Goal: Task Accomplishment & Management: Use online tool/utility

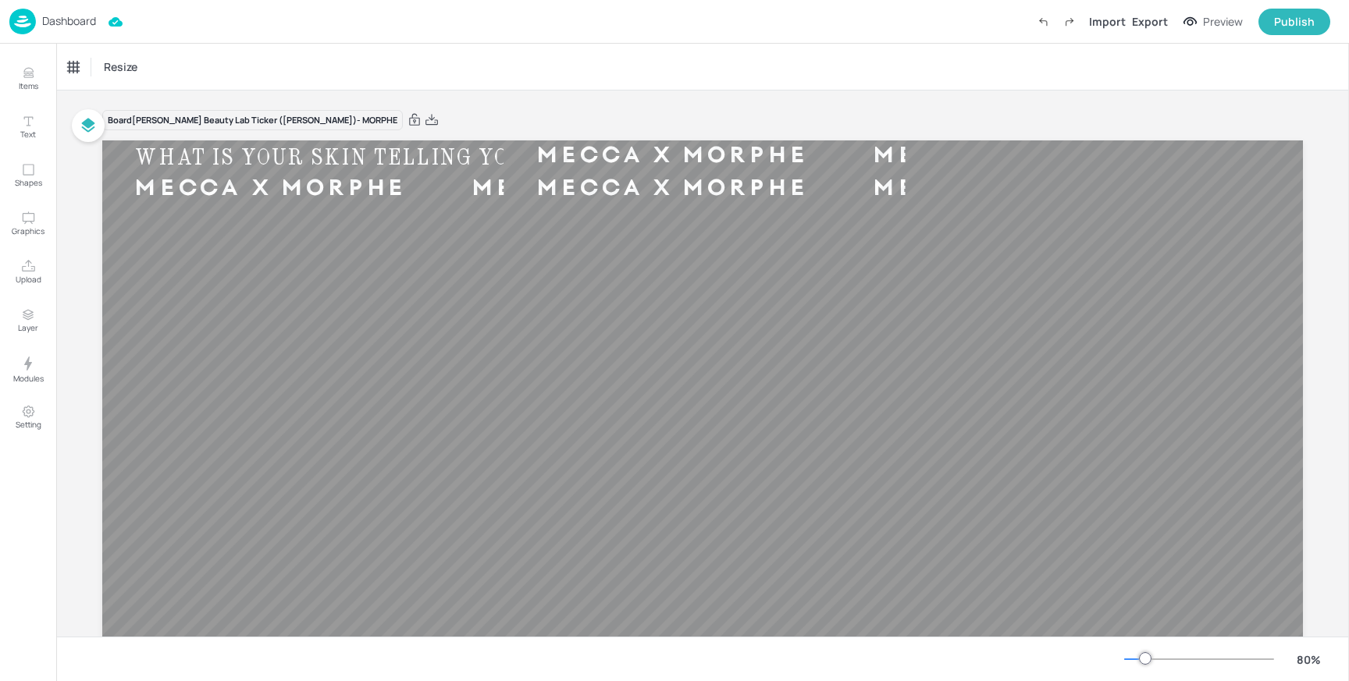
click at [69, 16] on p "Dashboard" at bounding box center [69, 21] width 54 height 11
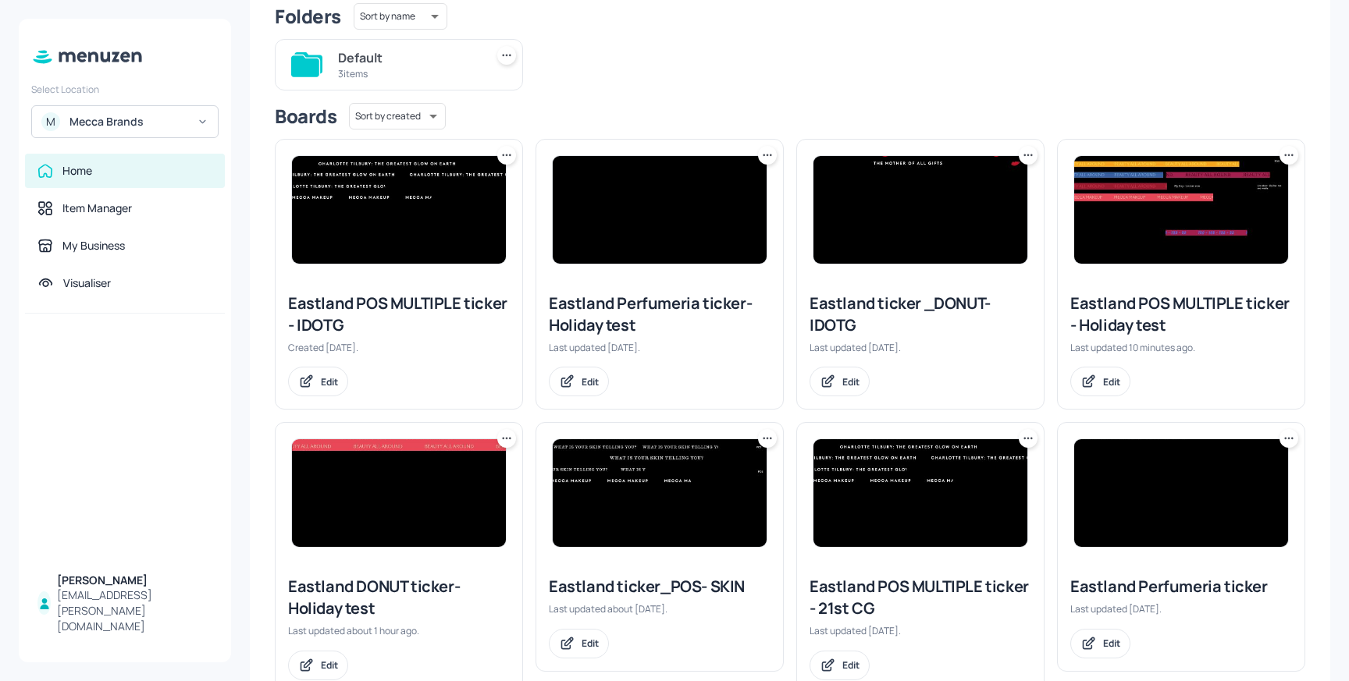
scroll to position [147, 0]
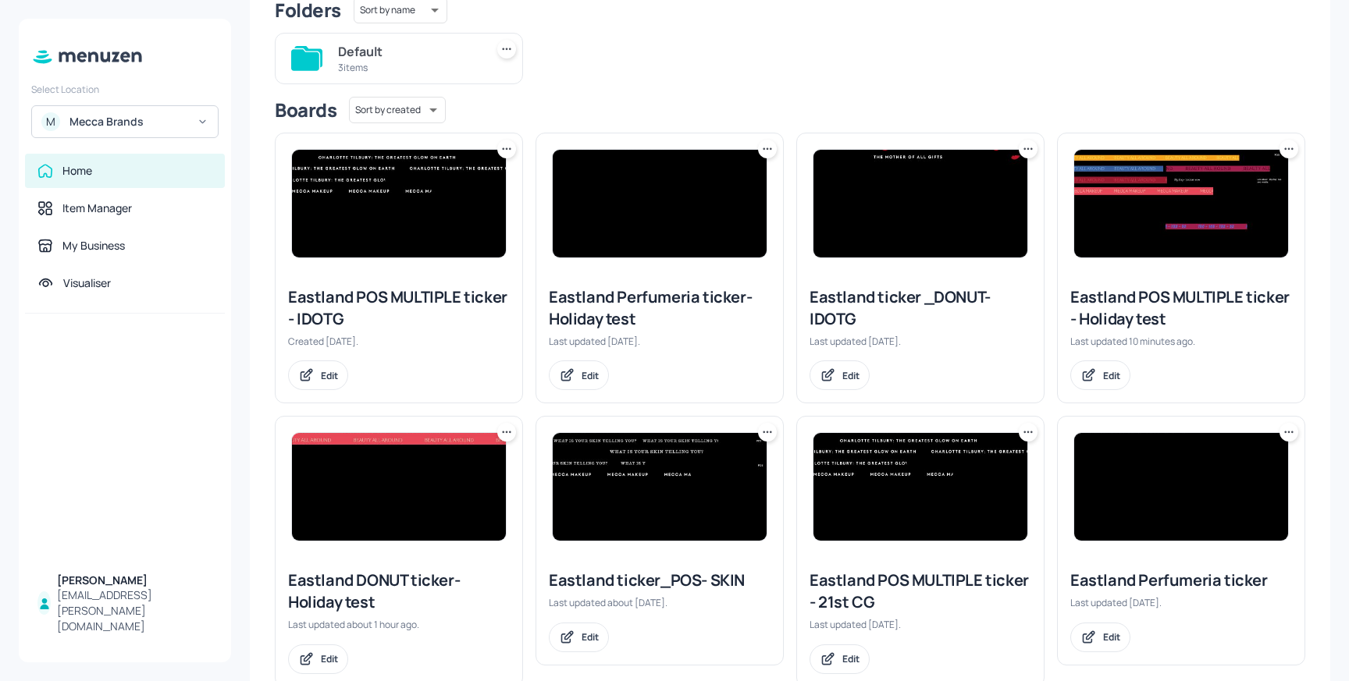
click at [1243, 226] on img at bounding box center [1181, 204] width 214 height 108
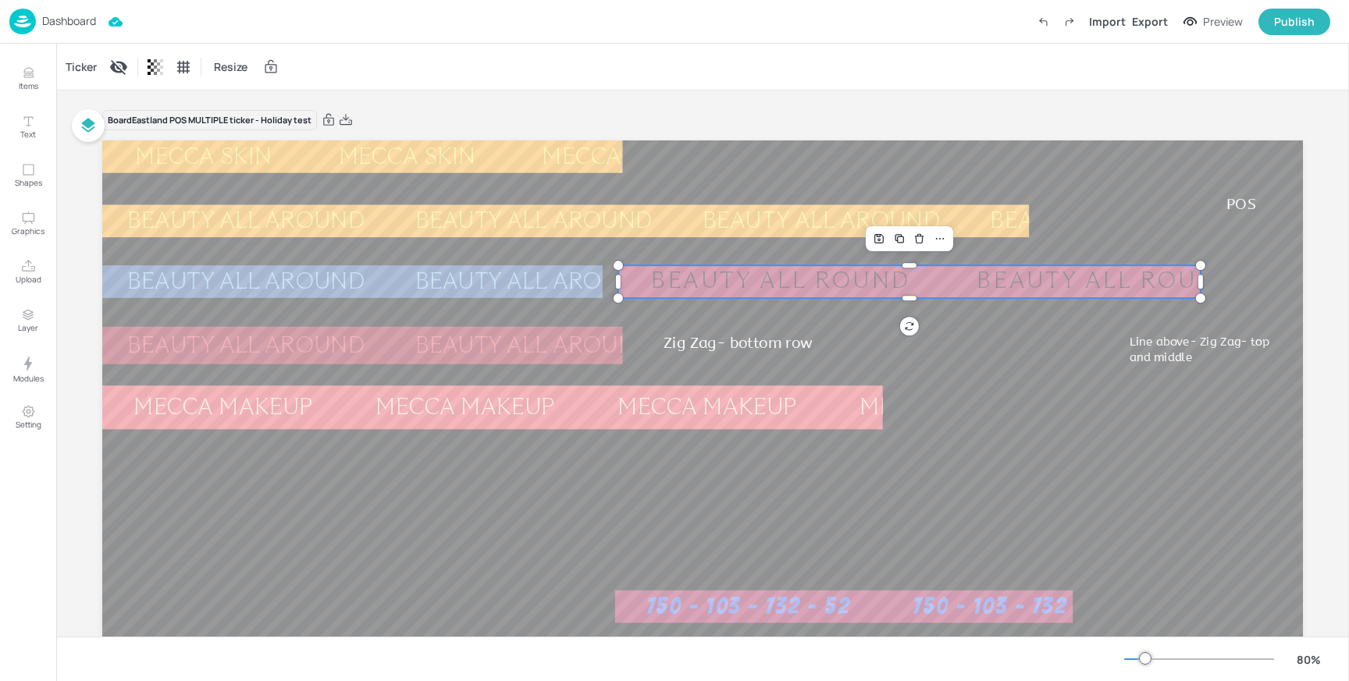
click at [85, 74] on div "Ticker" at bounding box center [80, 67] width 37 height 25
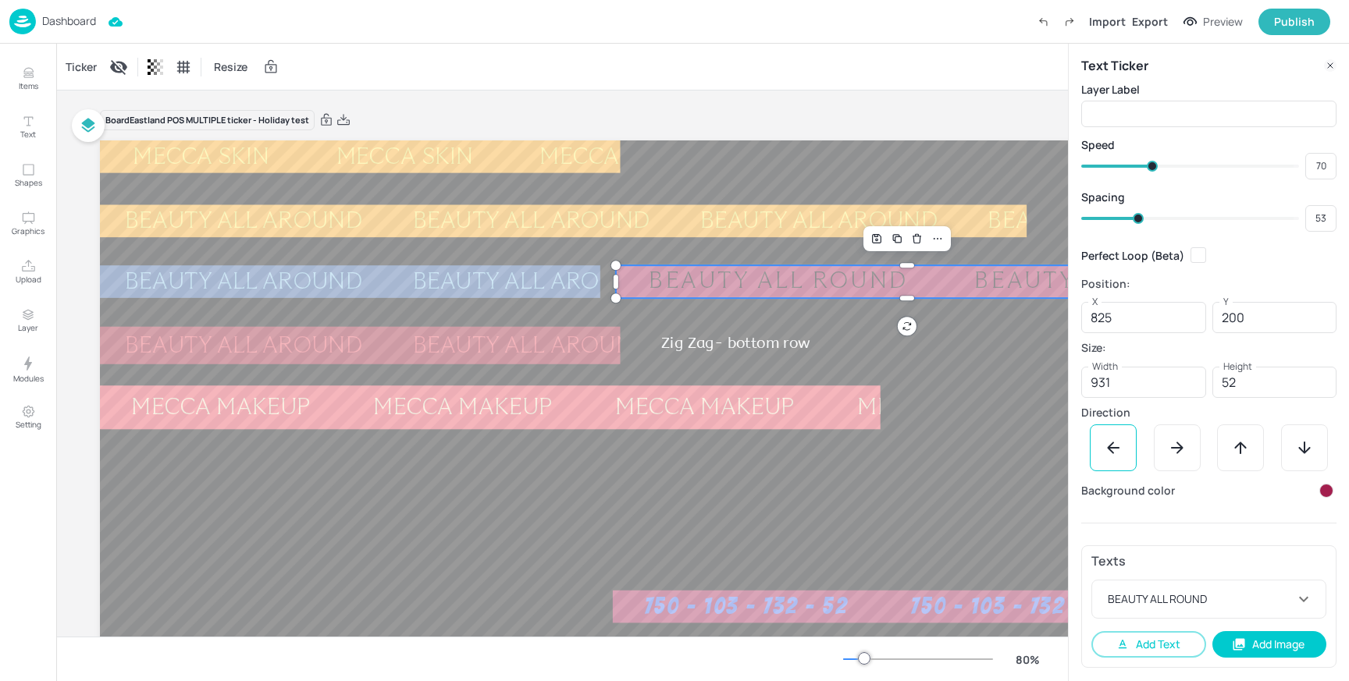
type input "67"
type input "69"
type input "66"
type input "67"
type input "65"
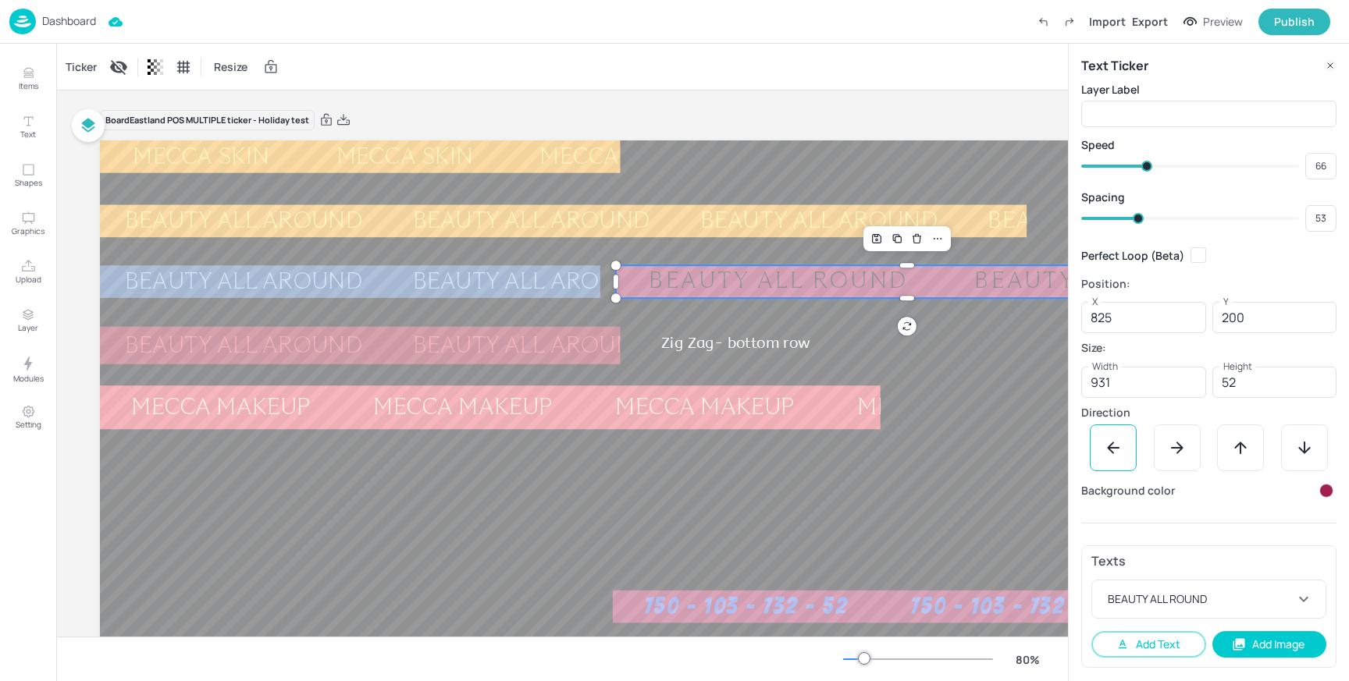
type input "65"
type input "64"
type input "63"
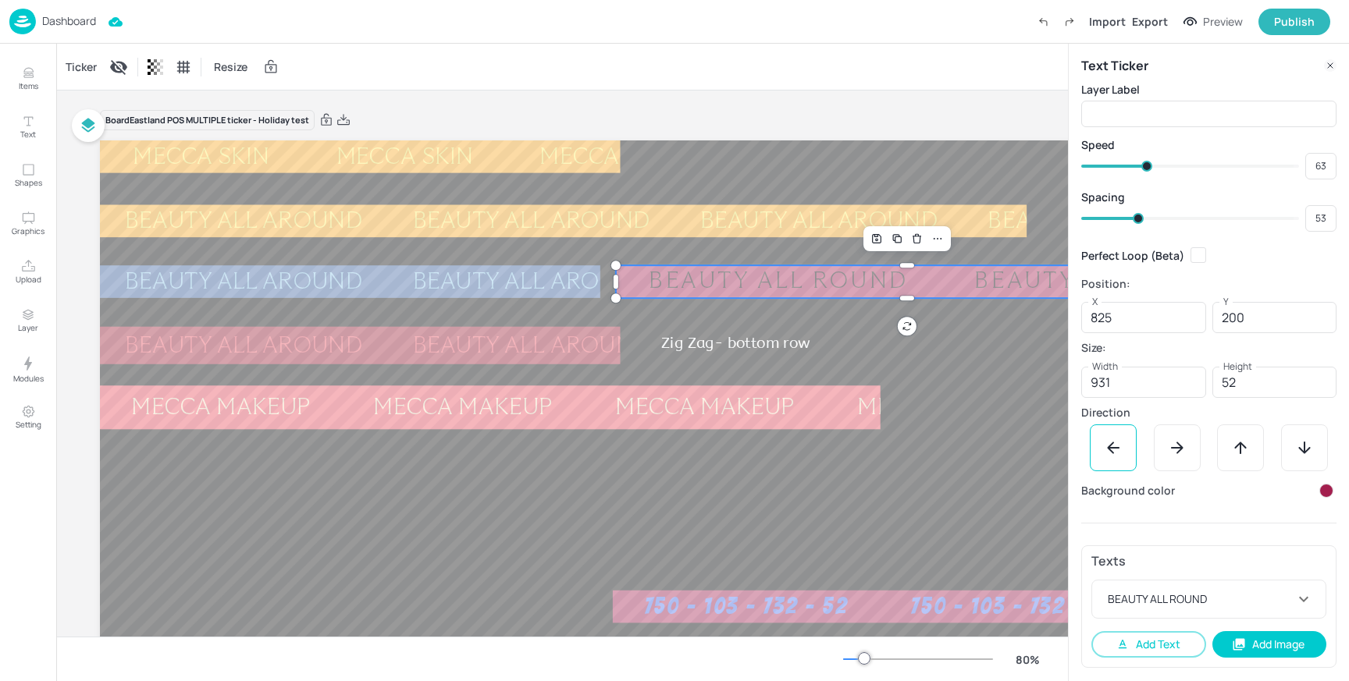
type input "62"
type input "61"
type input "60"
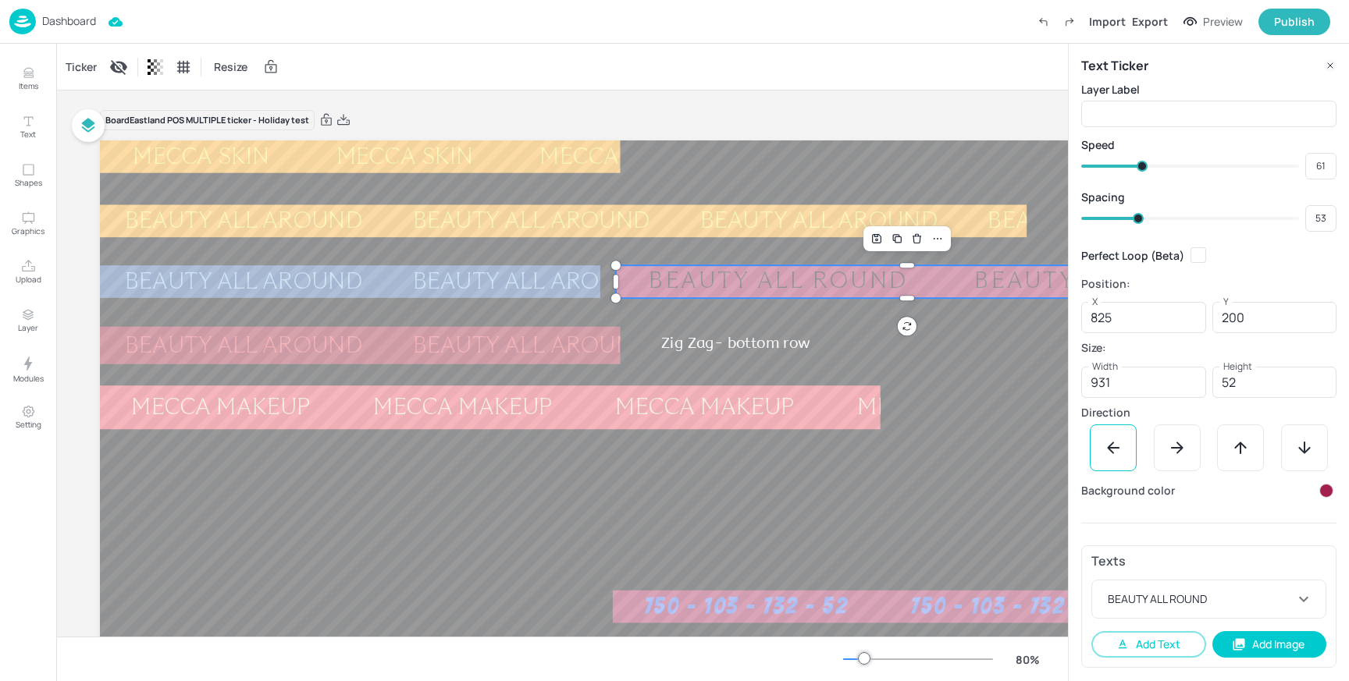
type input "60"
type input "59"
type input "58"
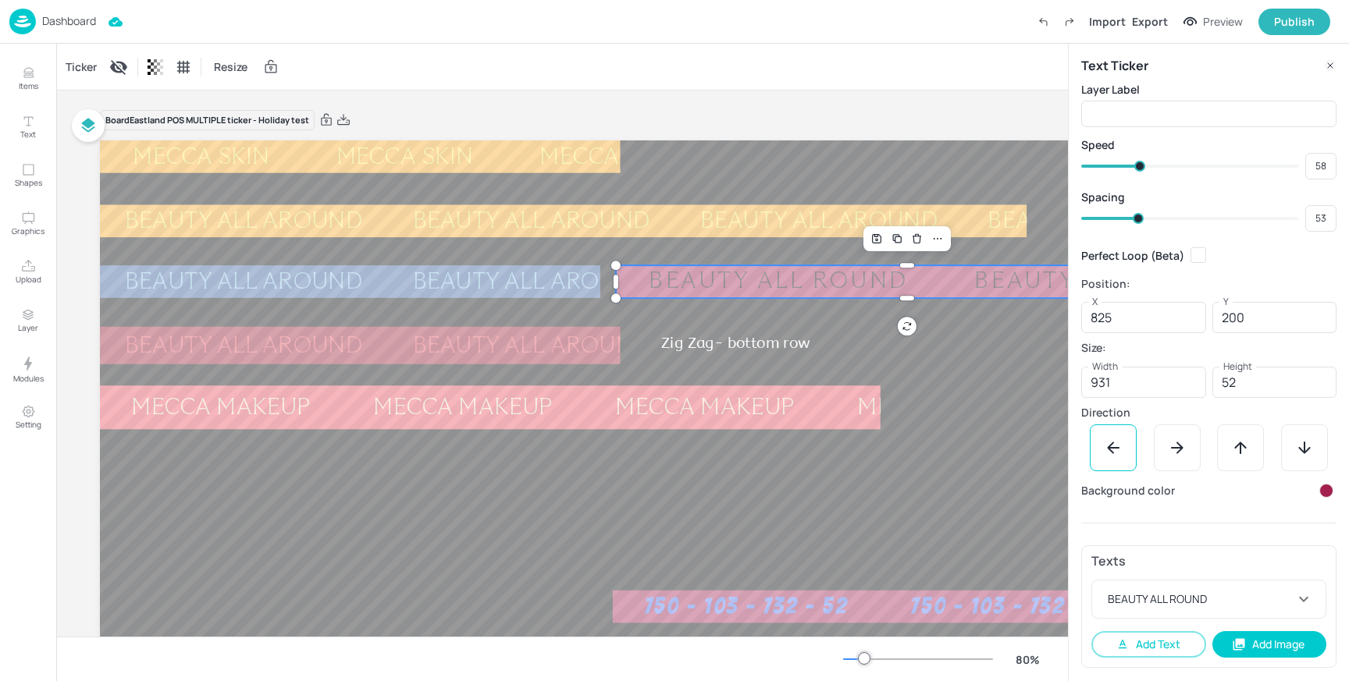
type input "57"
drag, startPoint x: 1151, startPoint y: 169, endPoint x: 1137, endPoint y: 168, distance: 14.1
click at [1137, 168] on span at bounding box center [1137, 166] width 11 height 11
click at [542, 287] on div "BEAUTY ALL AROUND" at bounding box center [530, 281] width 287 height 23
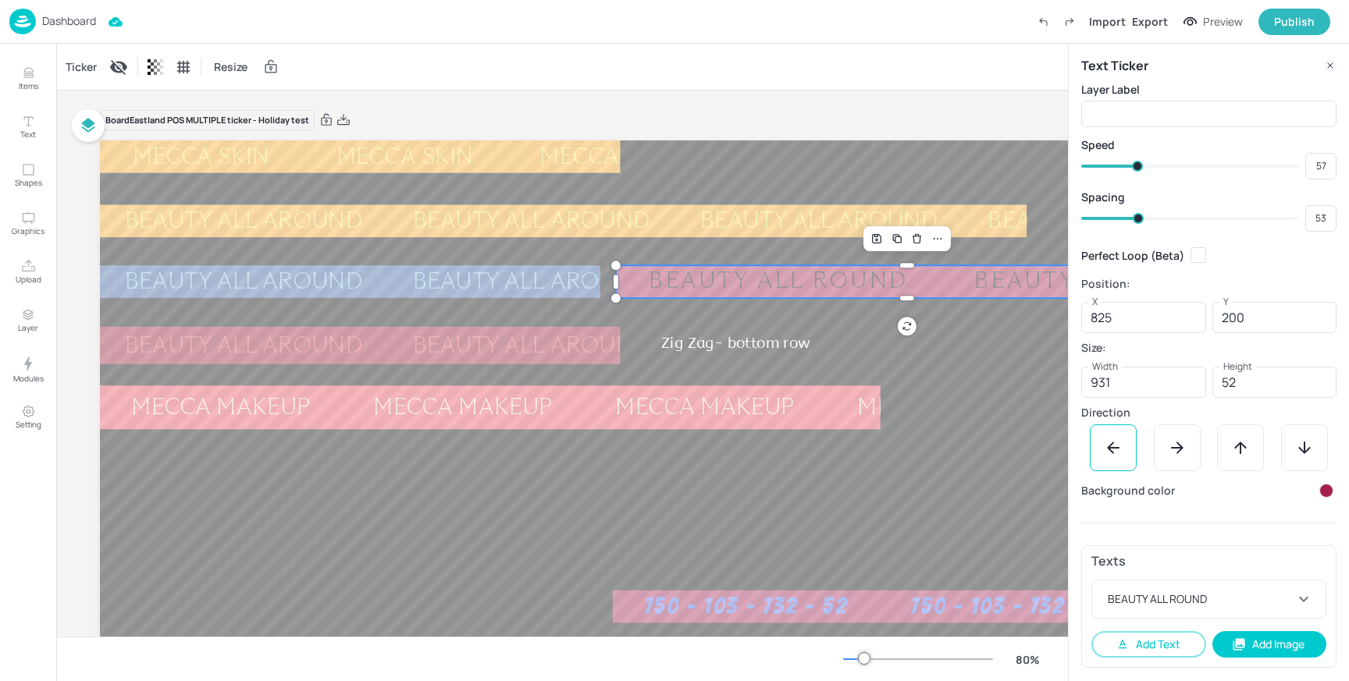
click at [941, 289] on div "BEAUTY ALL ROUND" at bounding box center [1103, 282] width 325 height 30
type input "58"
type input "57"
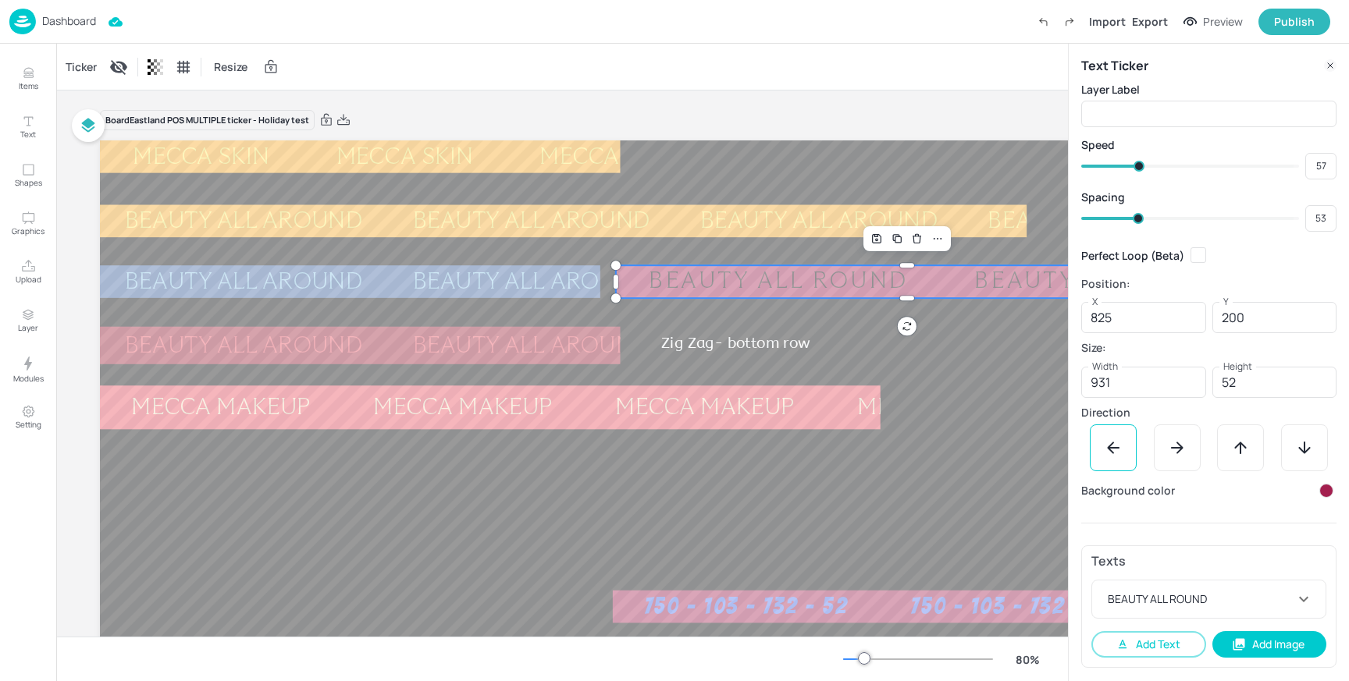
type input "55"
type input "56"
type input "54"
type input "53"
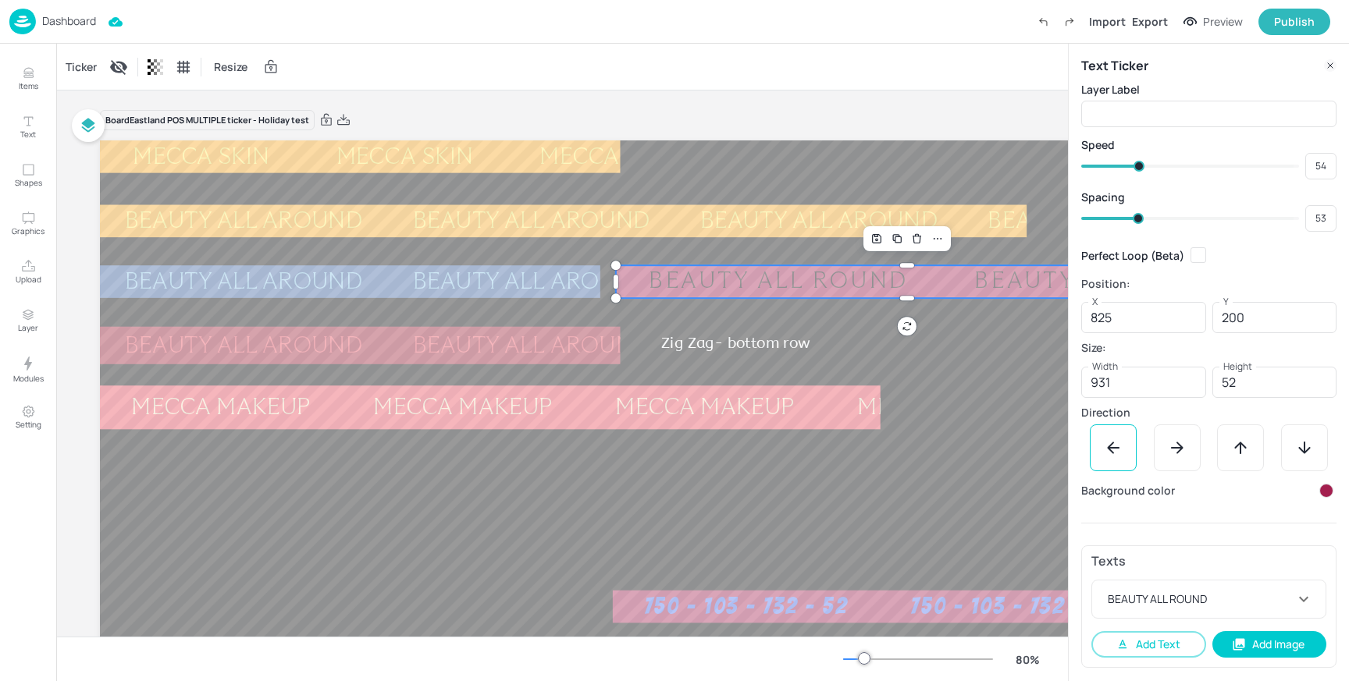
type input "53"
type input "52"
type input "51"
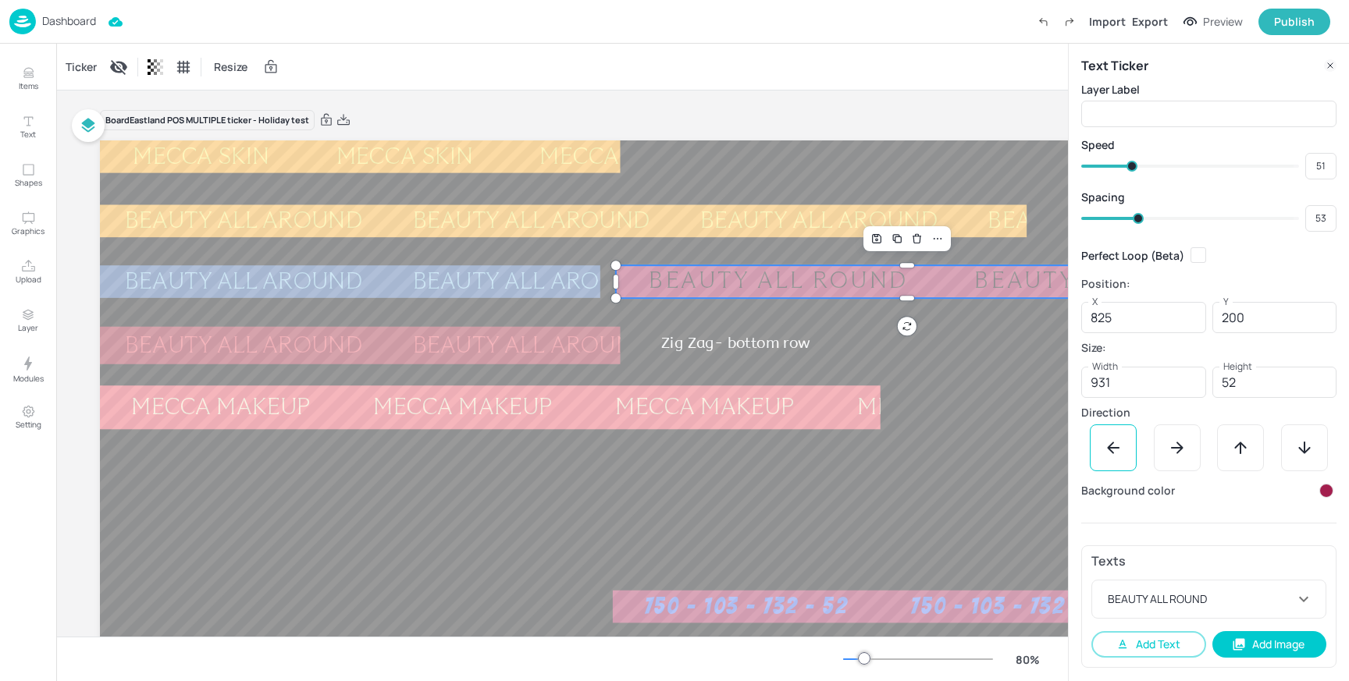
type input "50"
type input "49"
type input "47"
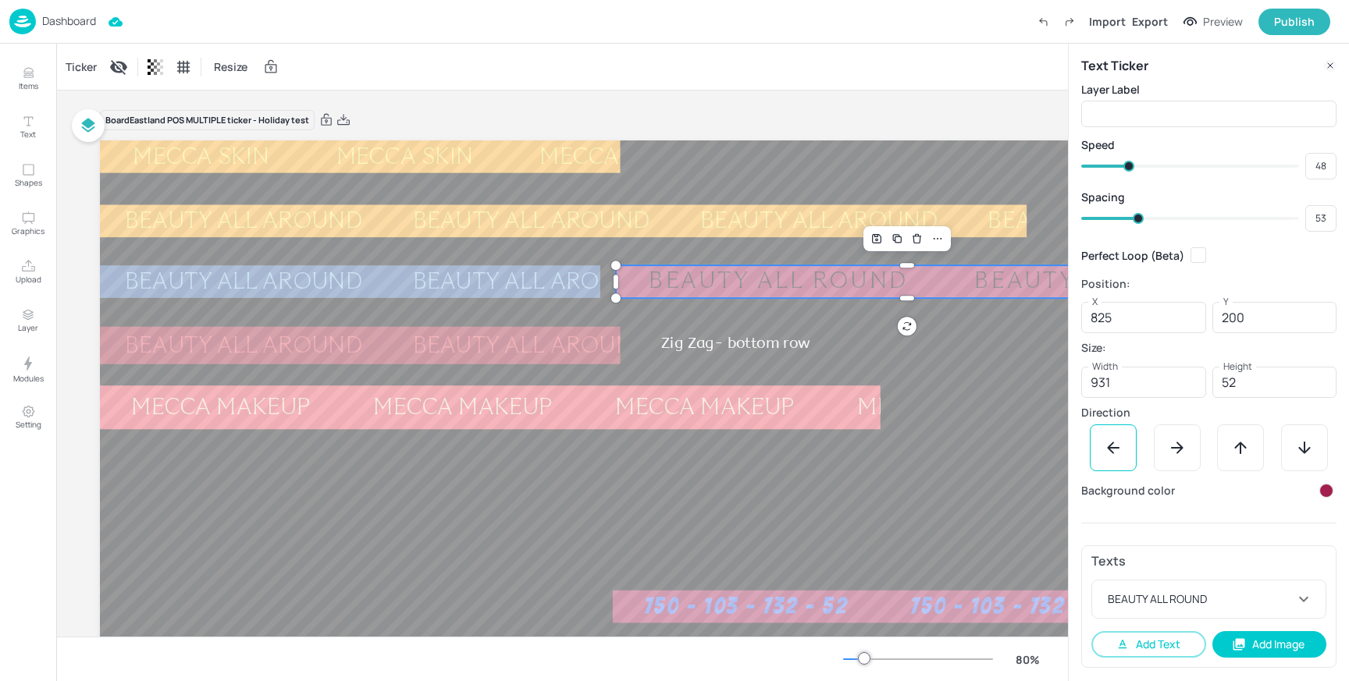
type input "47"
type input "45"
type input "44"
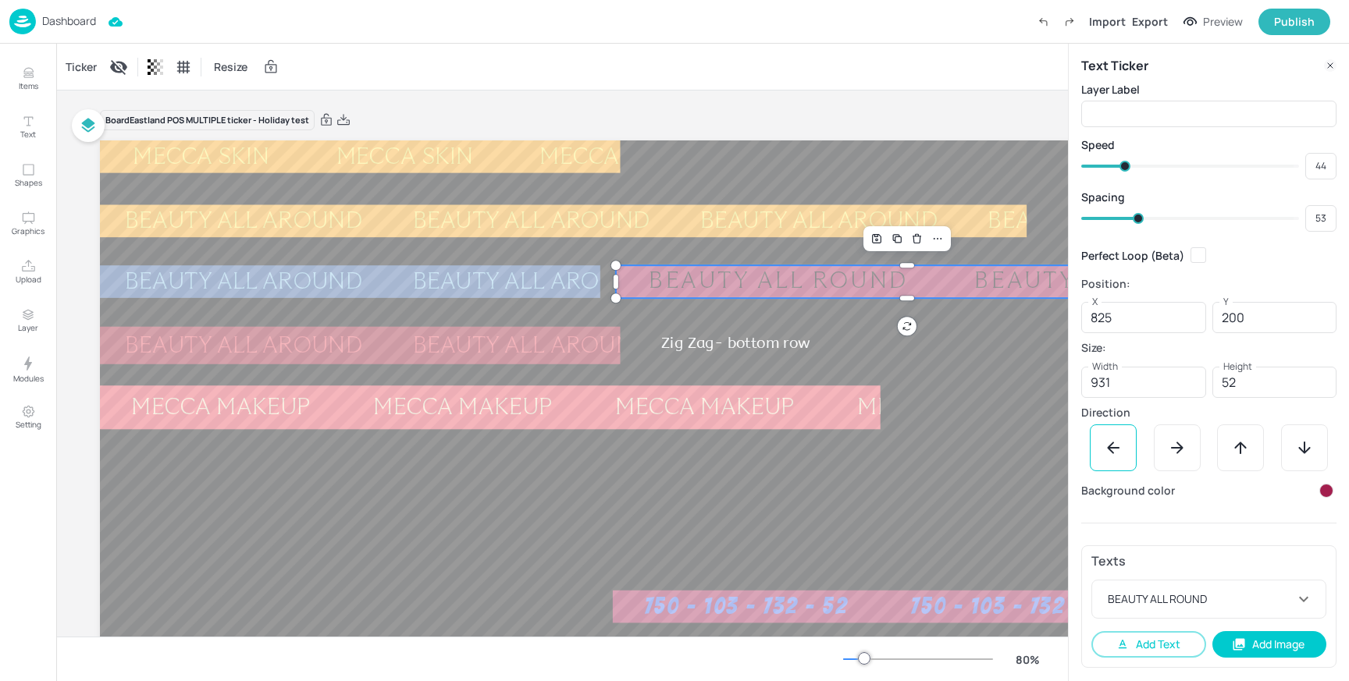
type input "43"
type input "42"
type input "41"
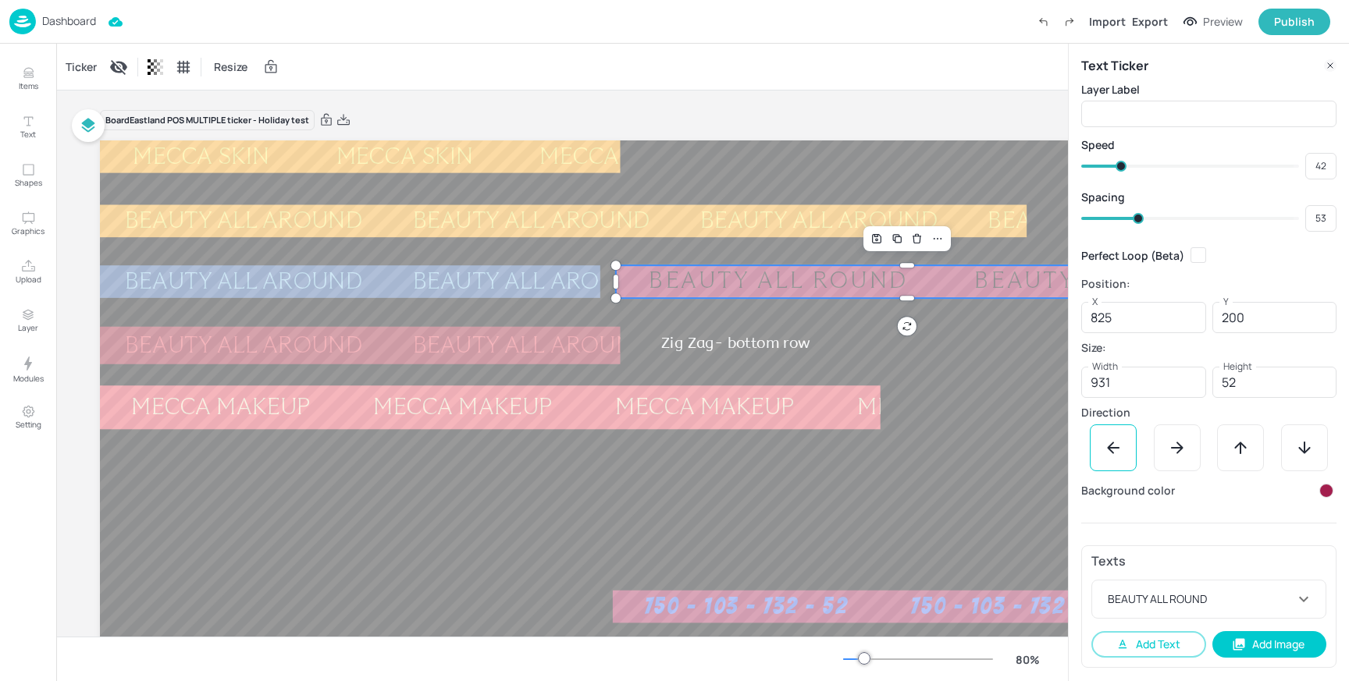
type input "41"
type input "40"
type input "39"
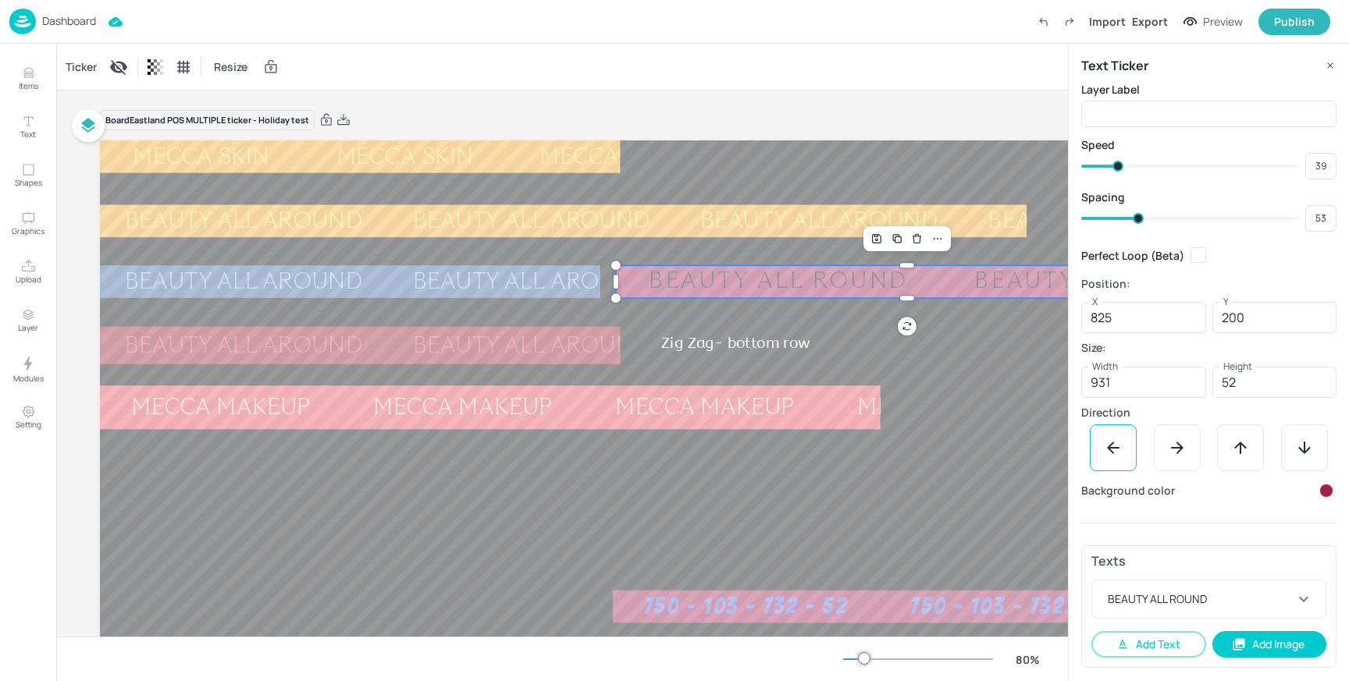
type input "40"
drag, startPoint x: 1139, startPoint y: 165, endPoint x: 1119, endPoint y: 164, distance: 20.3
click at [1119, 164] on span at bounding box center [1119, 166] width 11 height 11
click at [1235, 595] on div "BEAUTY ALL ROUND" at bounding box center [1199, 599] width 190 height 16
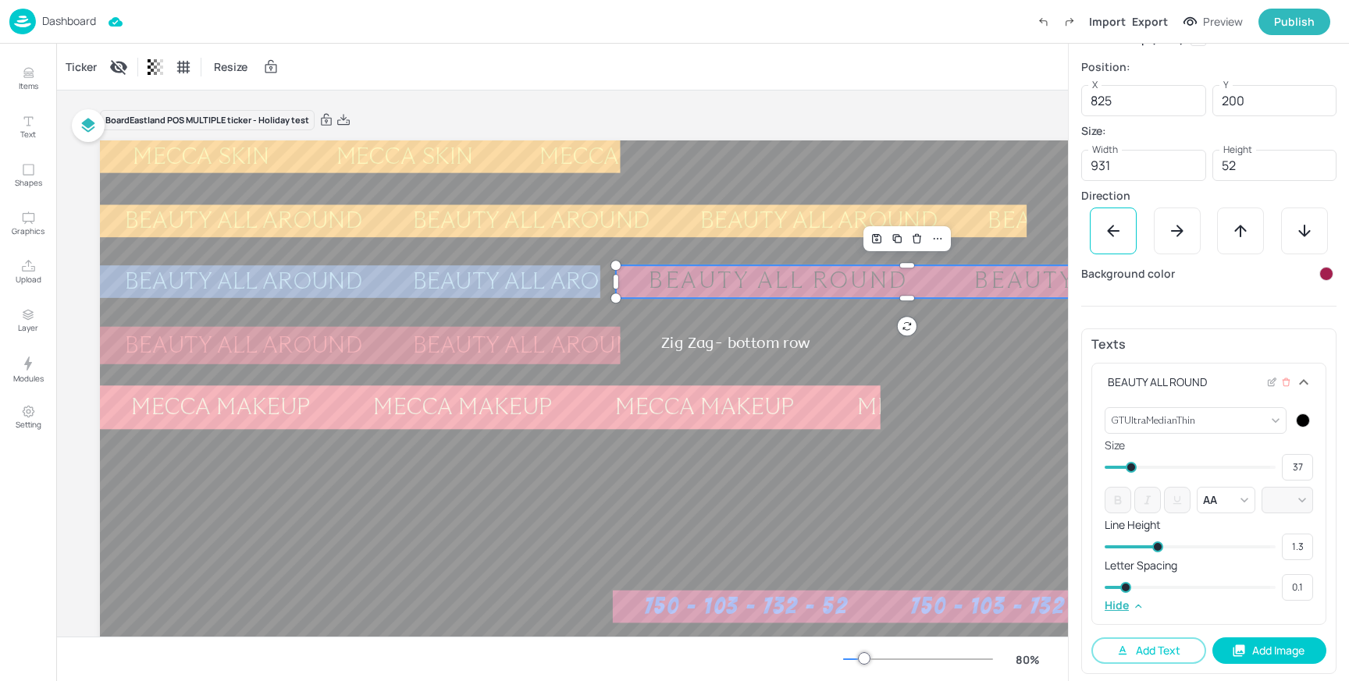
scroll to position [222, 0]
type input "0.06"
type input "0.01"
type input "0.05"
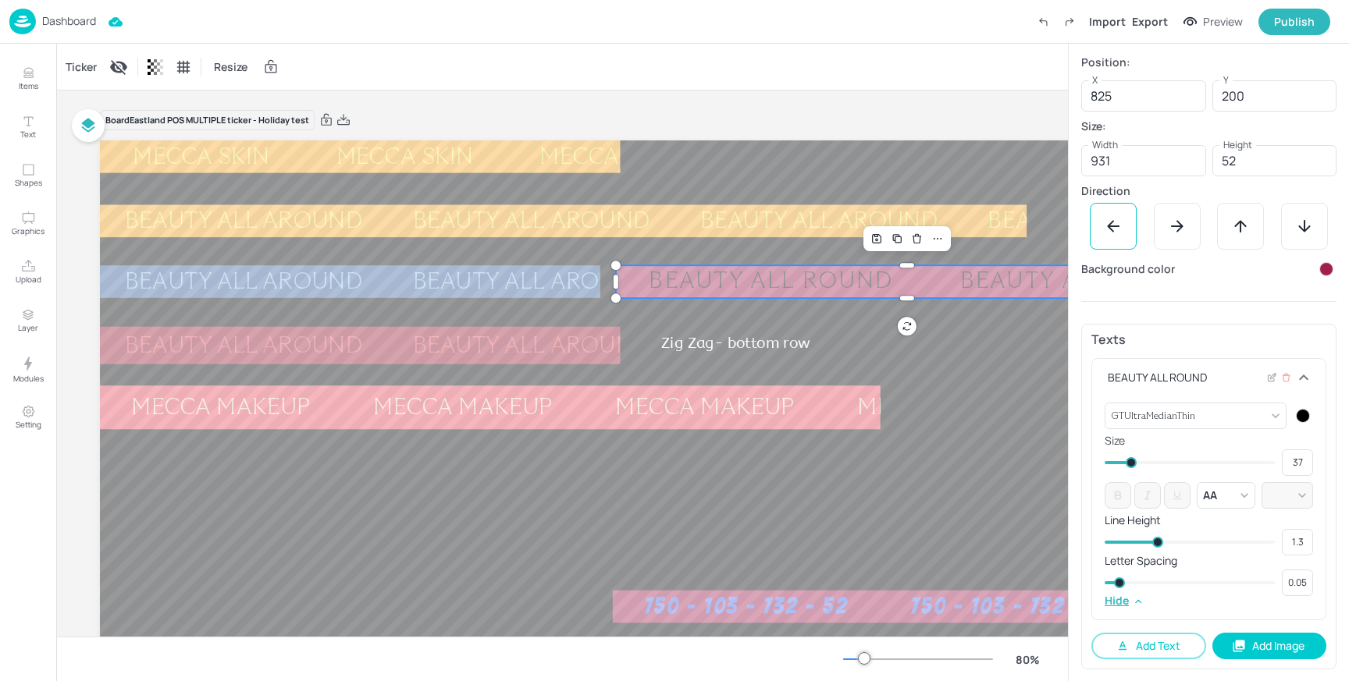
type input "0.1"
drag, startPoint x: 1119, startPoint y: 586, endPoint x: 1103, endPoint y: 586, distance: 15.6
click at [1103, 586] on div "GTUltraMedianThin {"font":"GTUltraMedianThin","group":"template"} ​ Size 37 ​ A…" at bounding box center [1208, 508] width 233 height 223
type input "0.05"
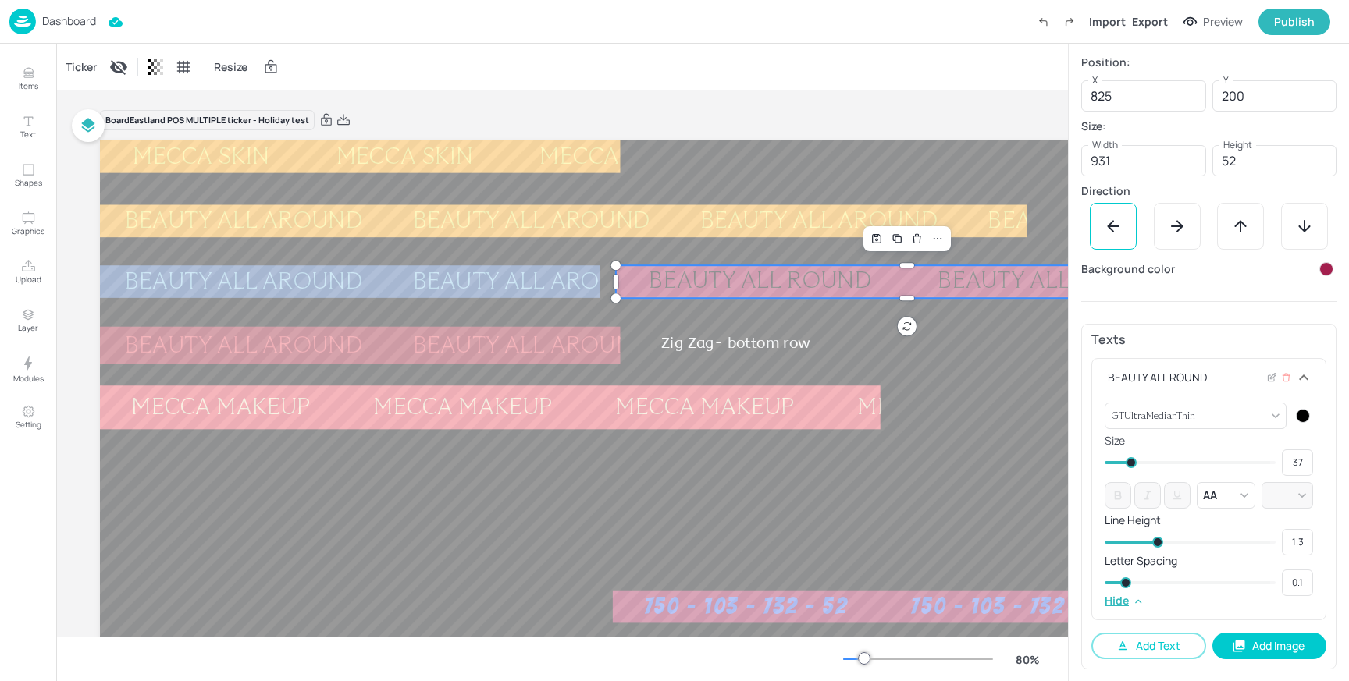
type input "0.09"
type input "0.02"
type input "0.05"
type input "0.1"
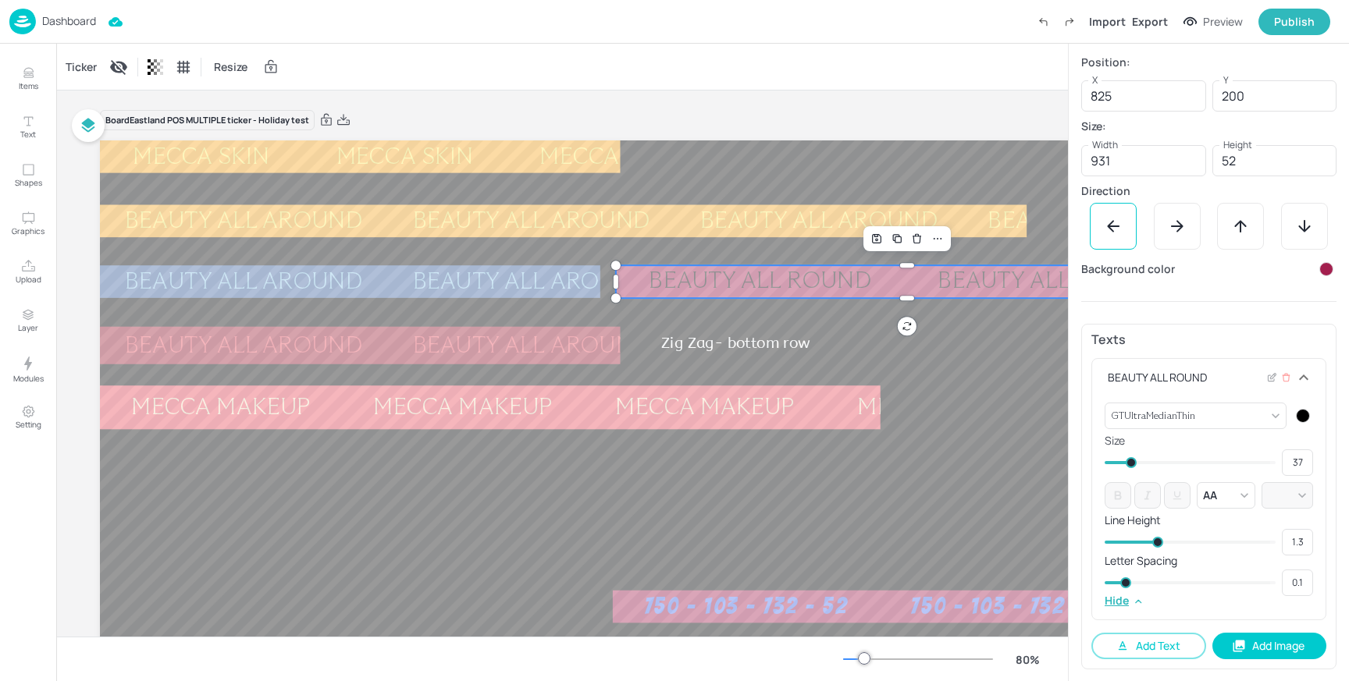
drag, startPoint x: 1125, startPoint y: 586, endPoint x: 1092, endPoint y: 585, distance: 32.8
click at [1092, 585] on div "GTUltraMedianThin {"font":"GTUltraMedianThin","group":"template"} ​ Size 37 ​ A…" at bounding box center [1208, 508] width 233 height 223
click at [1300, 413] on div at bounding box center [1303, 416] width 14 height 14
click at [1270, 461] on div at bounding box center [1268, 461] width 17 height 17
click at [1320, 269] on div at bounding box center [1326, 269] width 14 height 14
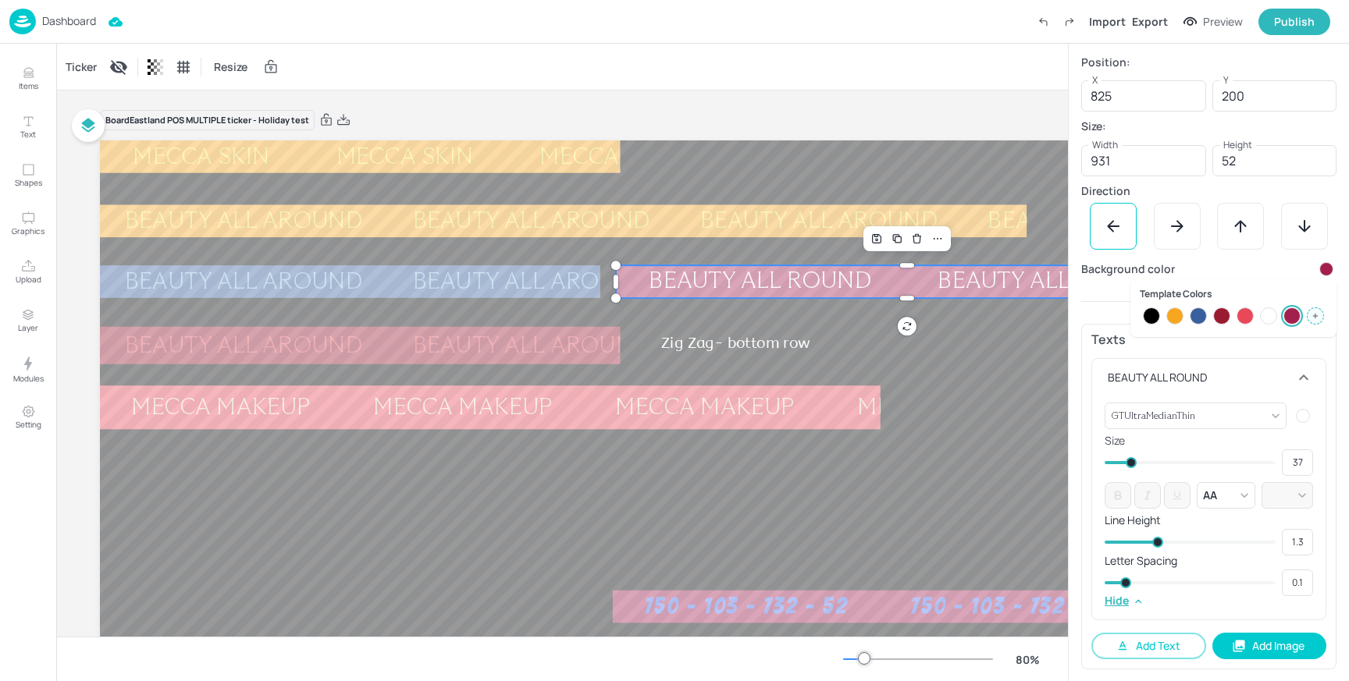
click at [1246, 315] on div at bounding box center [1244, 316] width 17 height 17
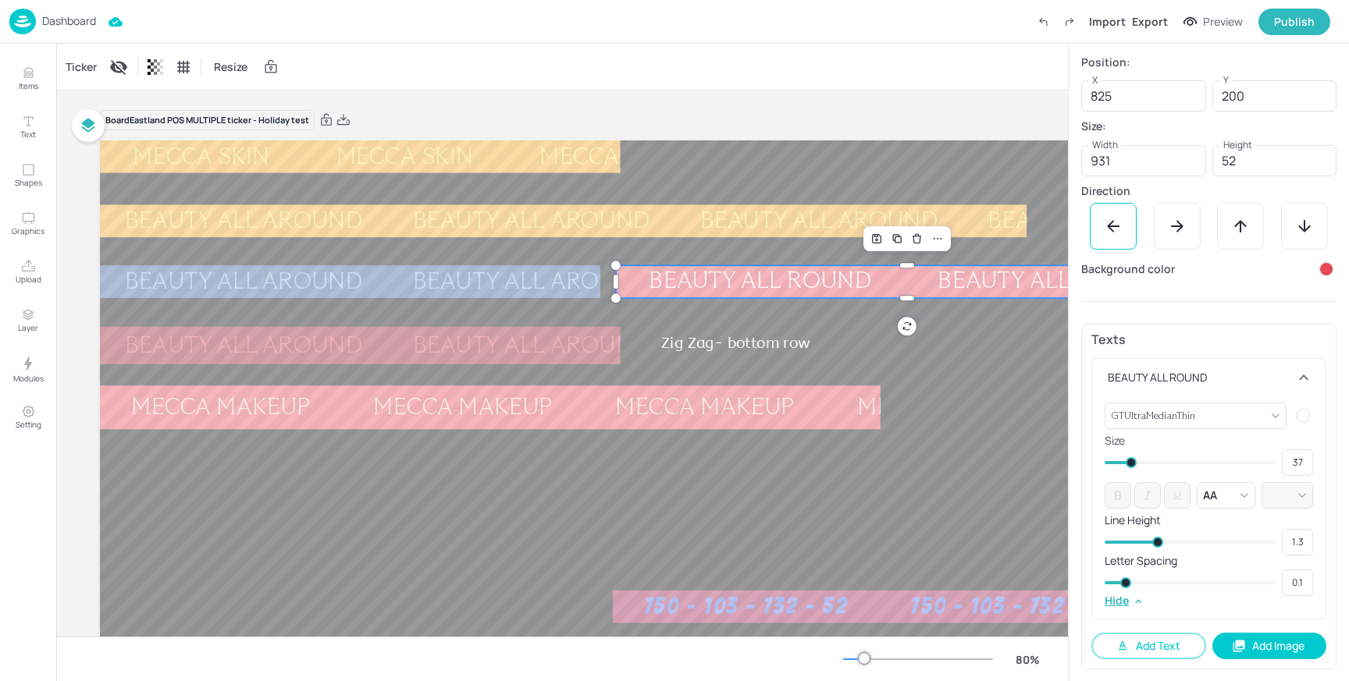
click at [1322, 270] on div at bounding box center [1326, 269] width 14 height 14
click at [1314, 315] on icon at bounding box center [1315, 316] width 8 height 8
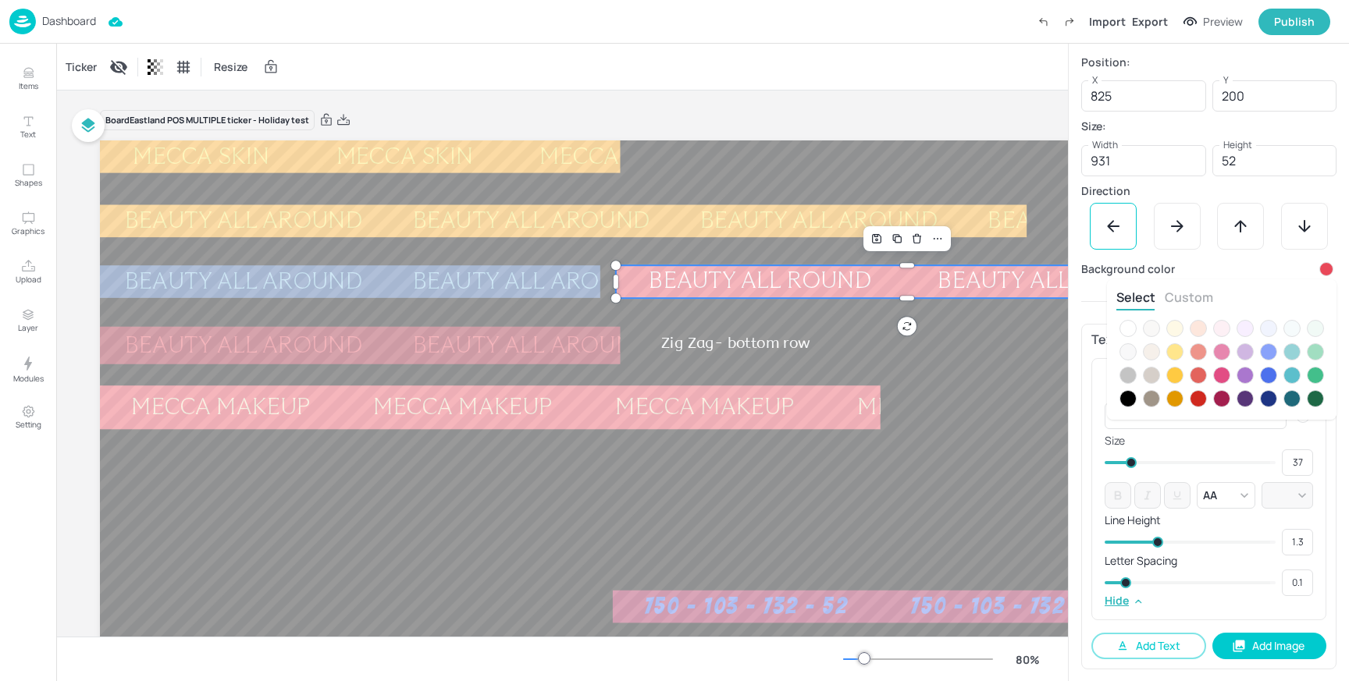
click at [1200, 293] on button "Custom" at bounding box center [1189, 297] width 48 height 17
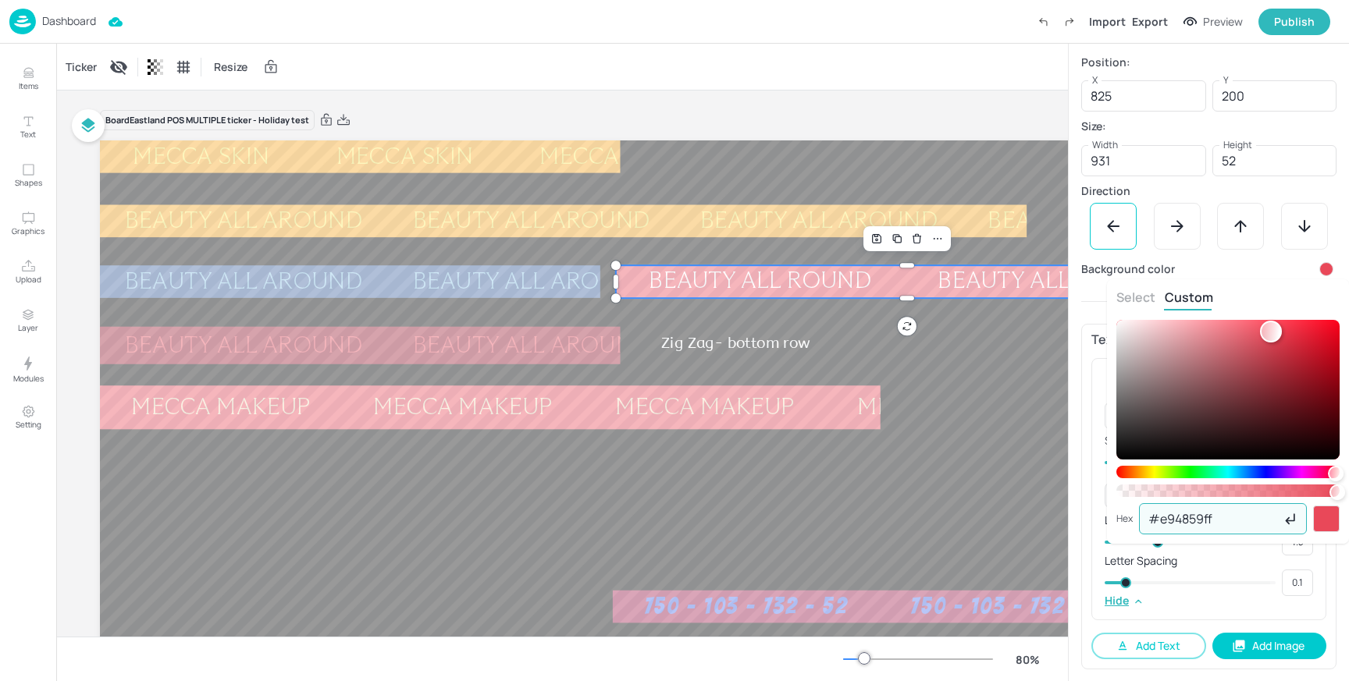
drag, startPoint x: 1229, startPoint y: 521, endPoint x: 1126, endPoint y: 521, distance: 103.0
click at [1129, 521] on div "Hex #e94859ff ​" at bounding box center [1227, 518] width 223 height 31
paste input "e94859"
type input "e94859"
click at [1247, 301] on div "Select Custom" at bounding box center [1227, 300] width 223 height 22
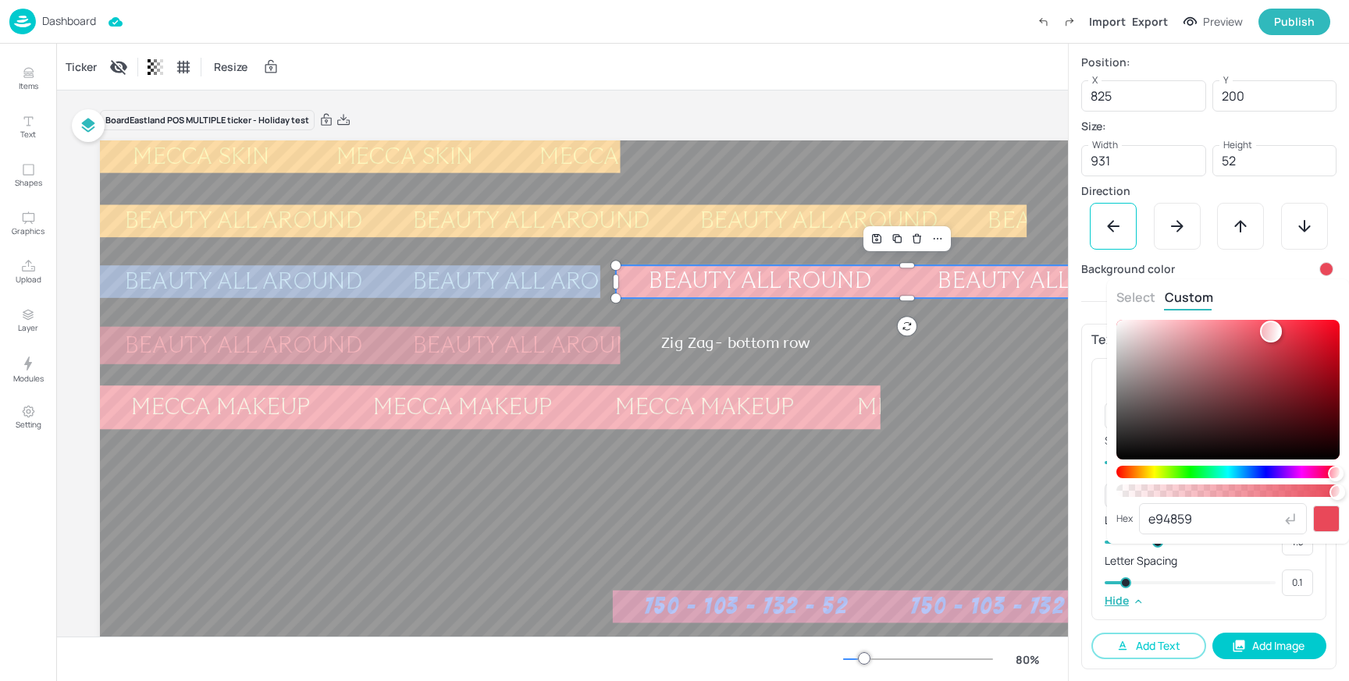
click at [1257, 279] on div "Select Custom Hex e94859 ​" at bounding box center [1228, 411] width 242 height 265
click at [1261, 266] on div at bounding box center [674, 340] width 1349 height 681
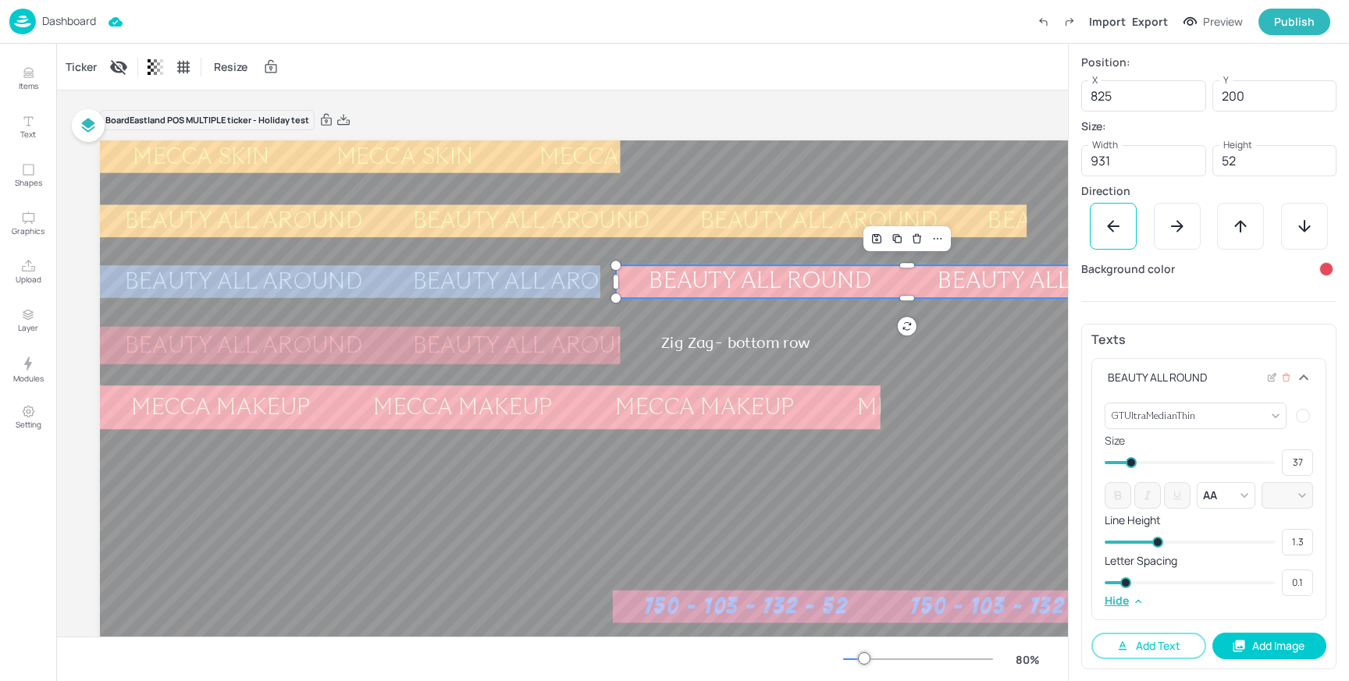
click at [1297, 411] on div at bounding box center [1303, 416] width 14 height 14
click at [1310, 461] on div at bounding box center [1315, 461] width 17 height 17
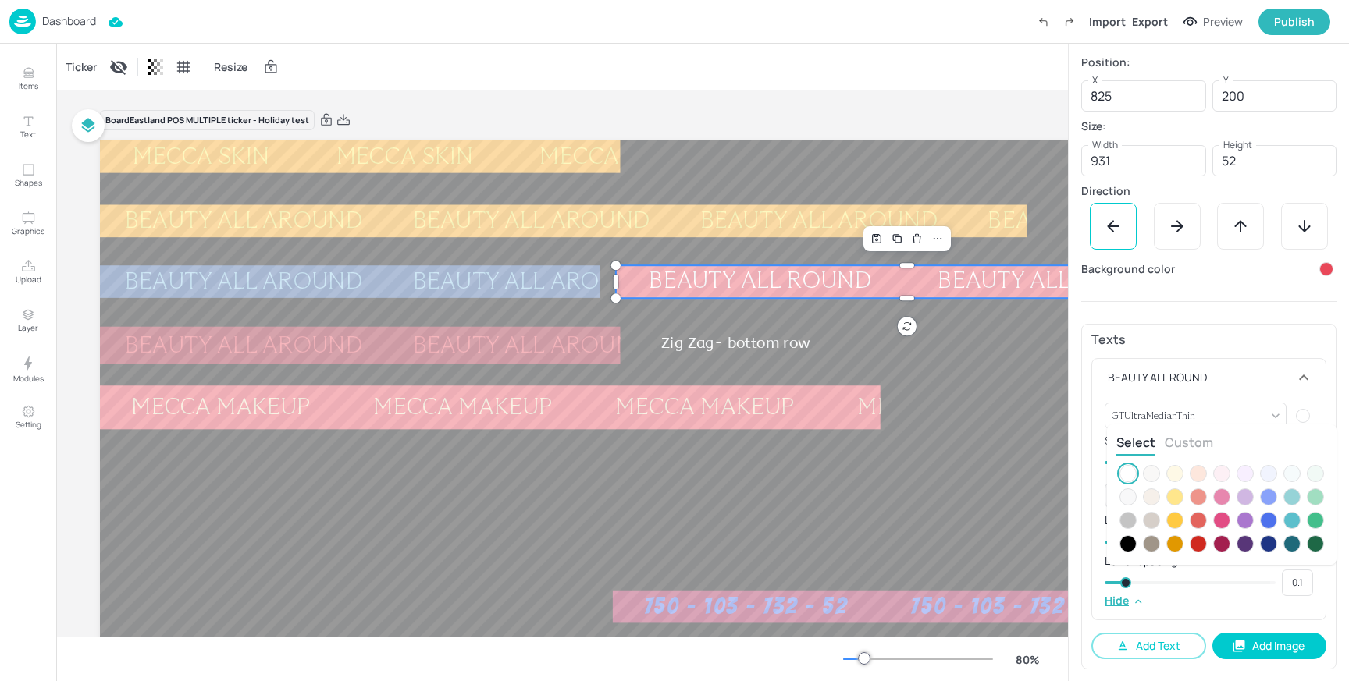
click at [1201, 450] on button "Custom" at bounding box center [1189, 442] width 48 height 17
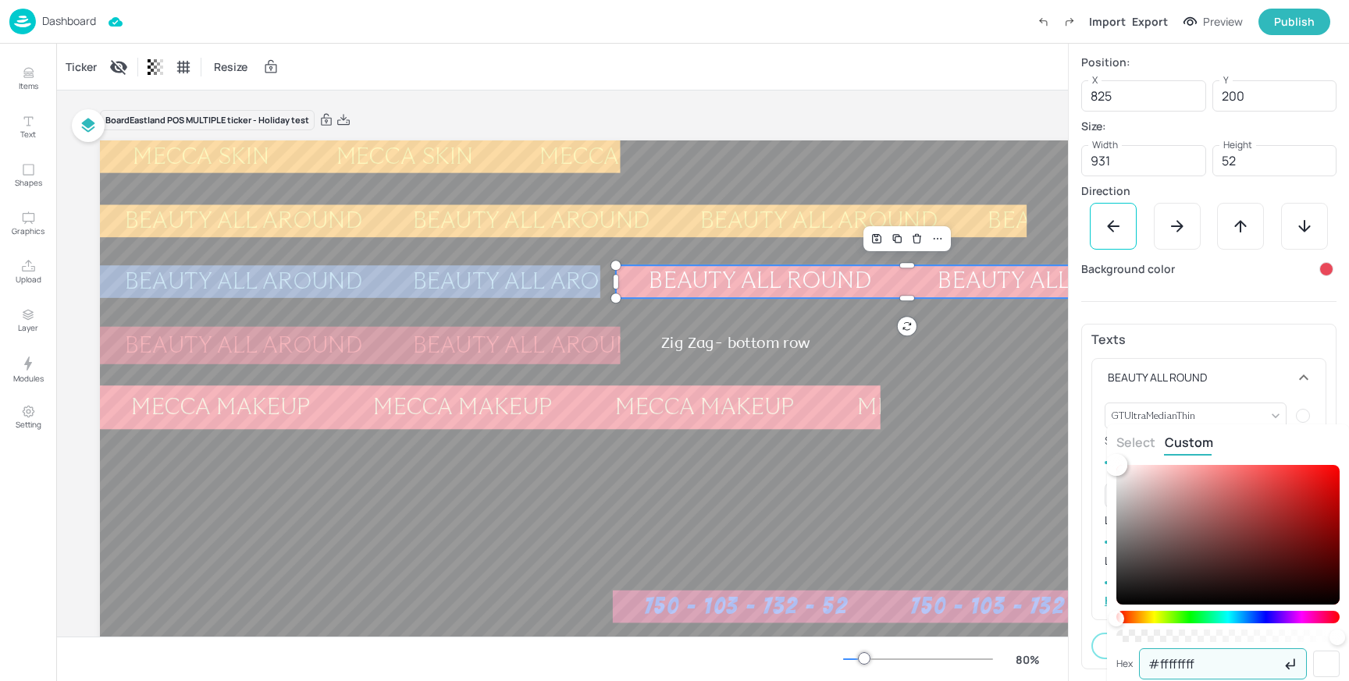
drag, startPoint x: 1219, startPoint y: 659, endPoint x: 1097, endPoint y: 659, distance: 122.5
click at [1097, 659] on div "Select Custom Hex #ffffffff ​" at bounding box center [674, 340] width 1349 height 681
paste input "f2e2b"
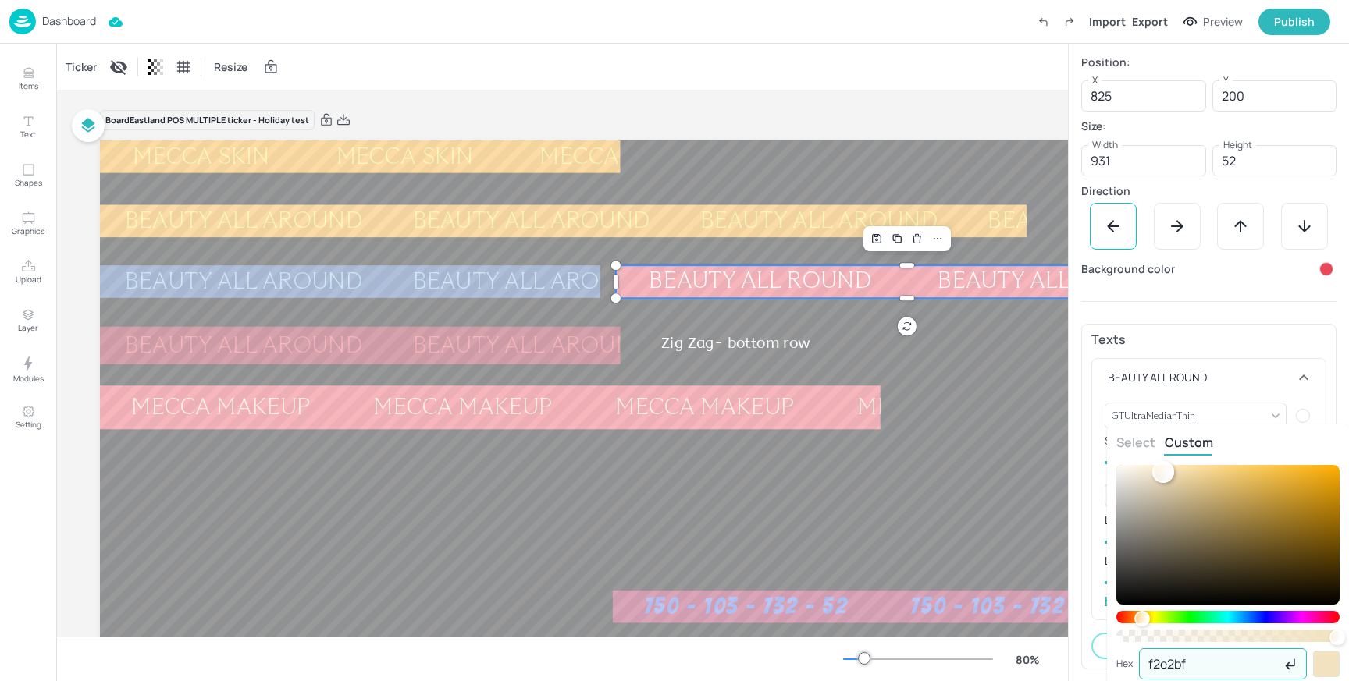
type input "f2e2bf"
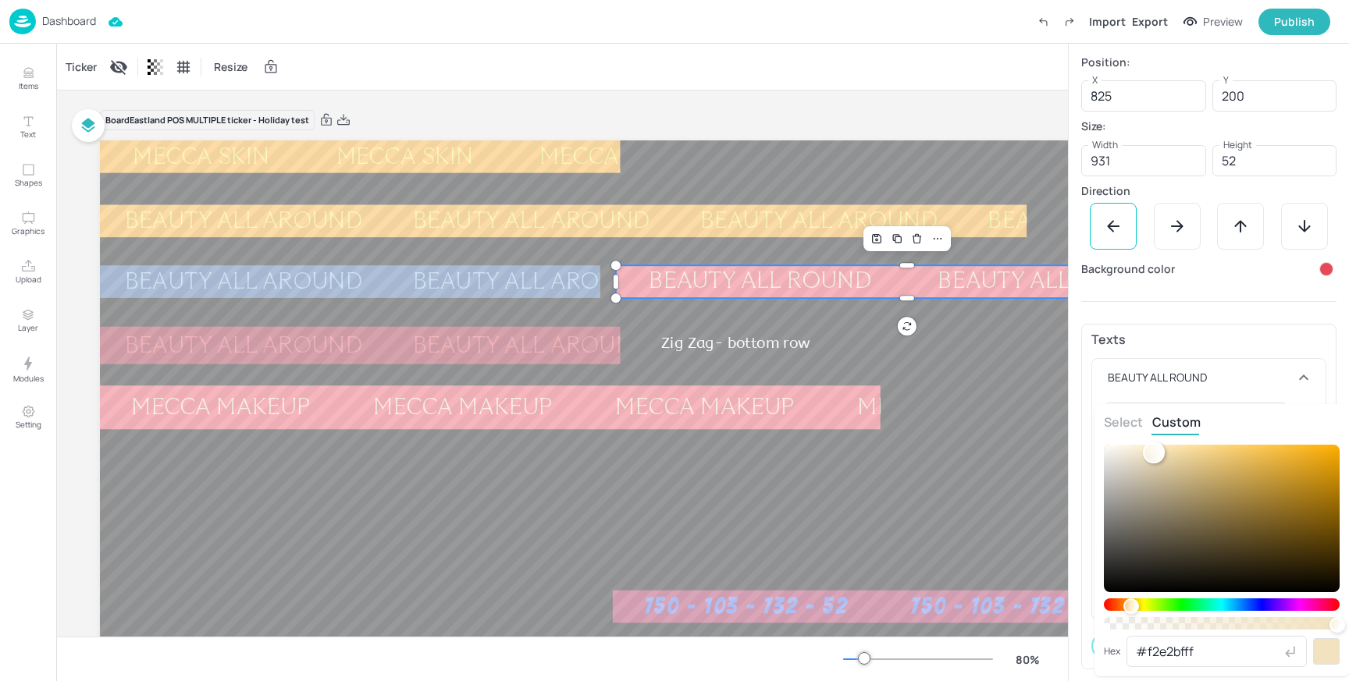
click at [744, 122] on div at bounding box center [674, 340] width 1349 height 681
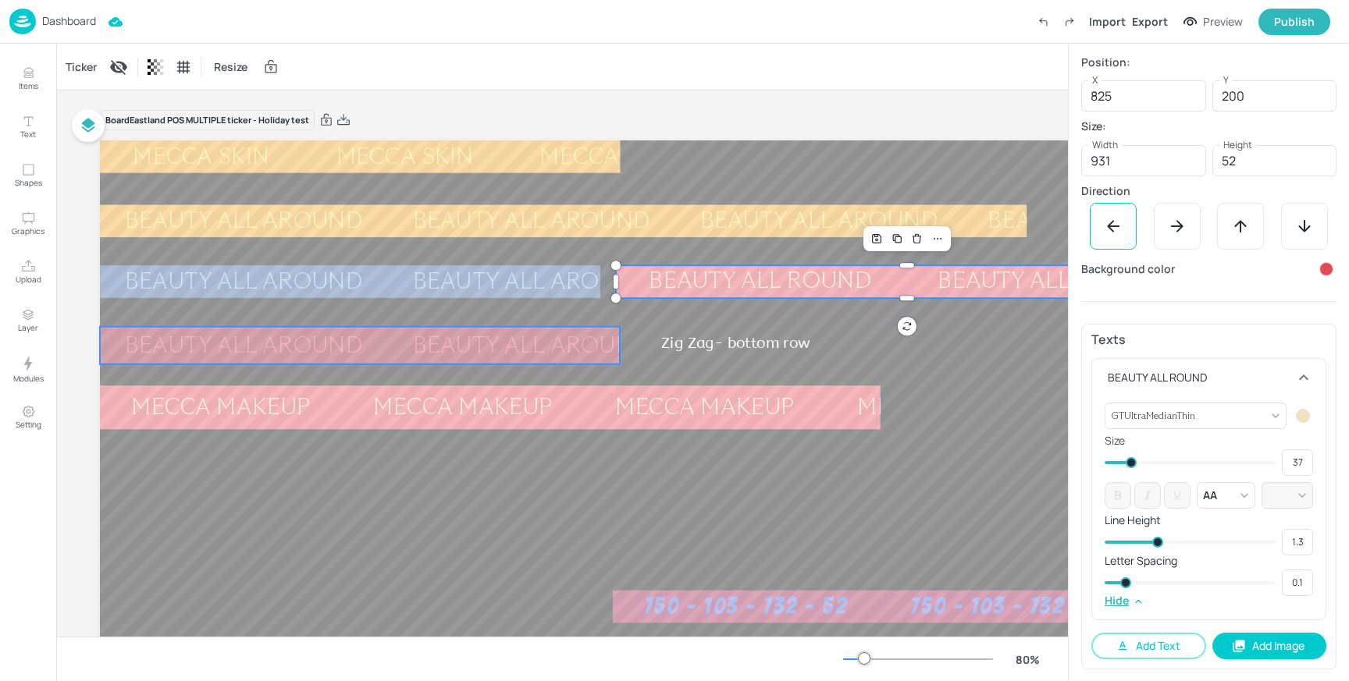
click at [500, 344] on div "BEAUTY ALL AROUND" at bounding box center [530, 345] width 287 height 23
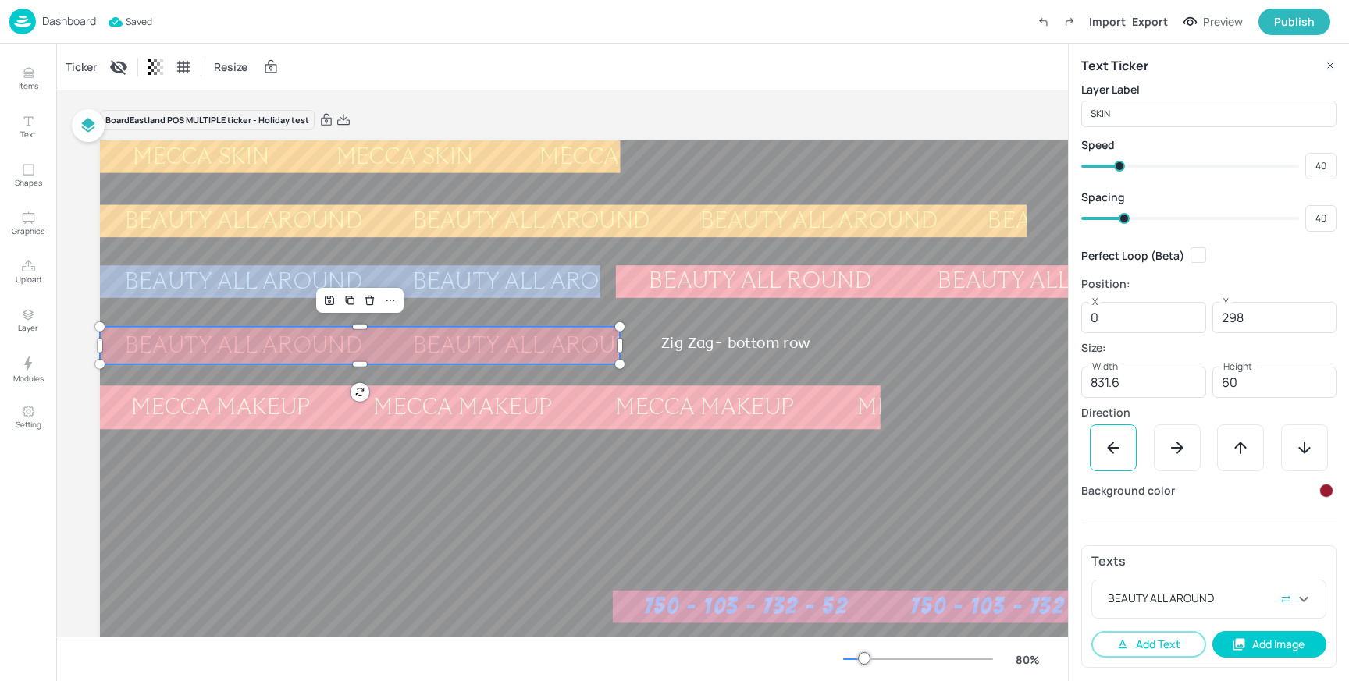
click at [1325, 492] on div at bounding box center [1326, 491] width 14 height 14
click at [1178, 538] on div at bounding box center [1174, 537] width 17 height 17
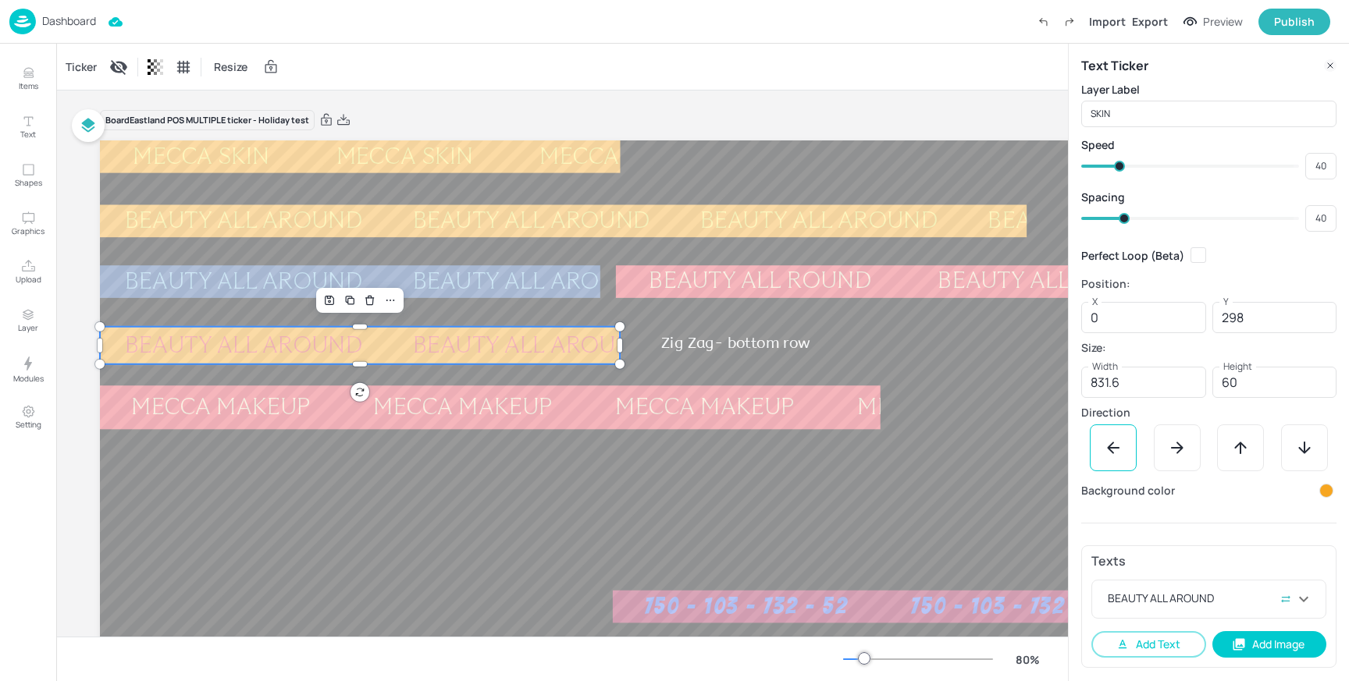
click at [1329, 489] on div at bounding box center [1326, 491] width 14 height 14
click at [1317, 539] on icon at bounding box center [1315, 538] width 8 height 8
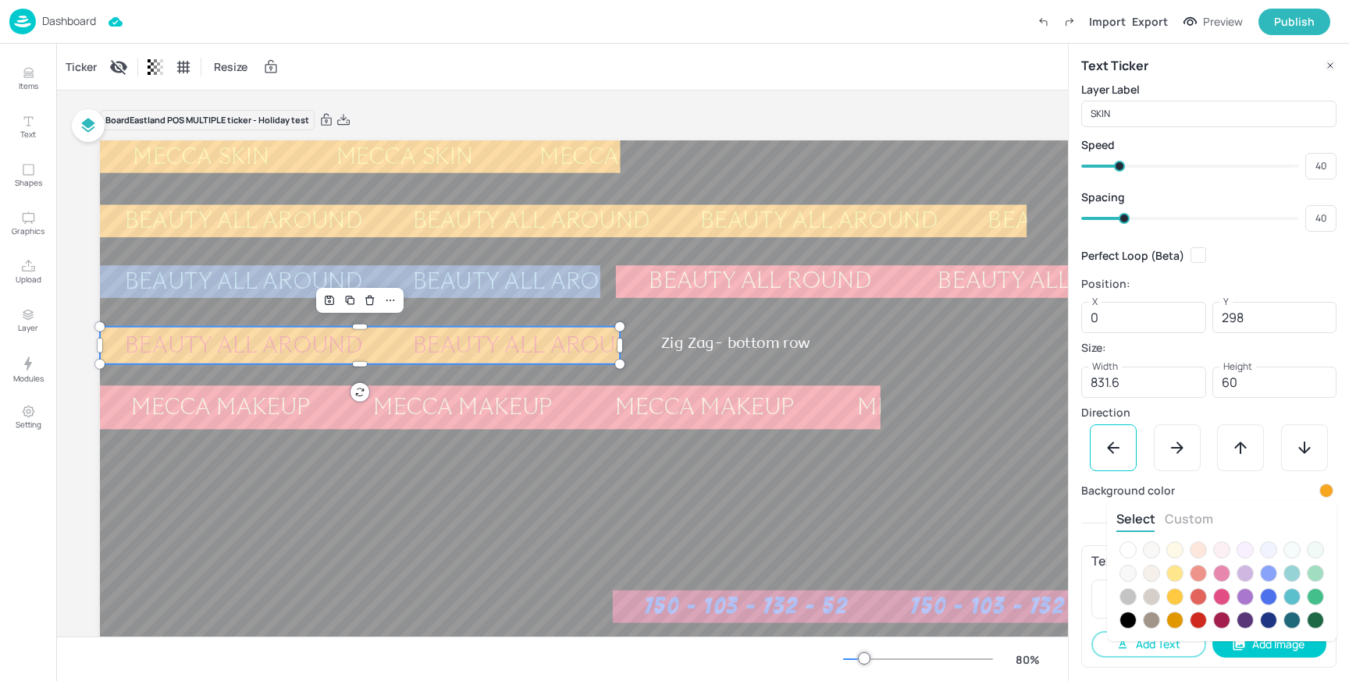
click at [1200, 530] on div "Select Custom" at bounding box center [1221, 521] width 211 height 22
click at [1198, 517] on button "Custom" at bounding box center [1189, 518] width 48 height 17
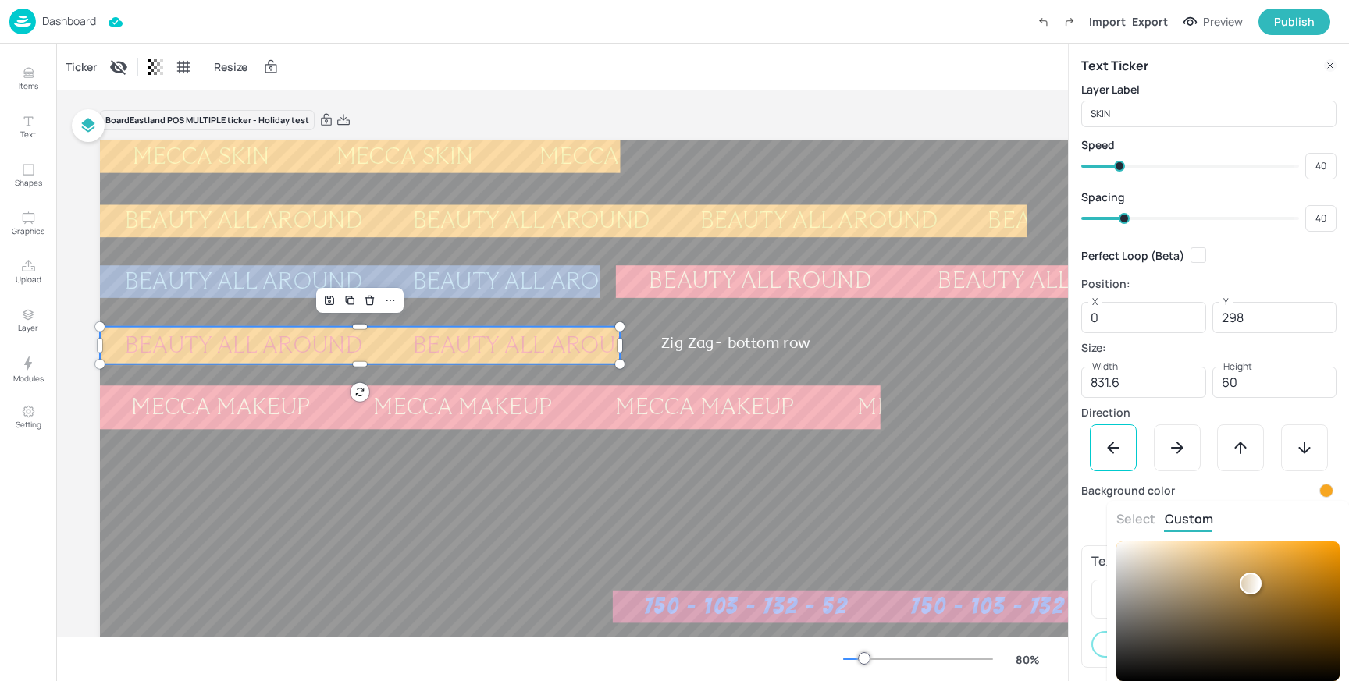
type input "#b18946ff"
click at [1250, 585] on div at bounding box center [1227, 612] width 223 height 140
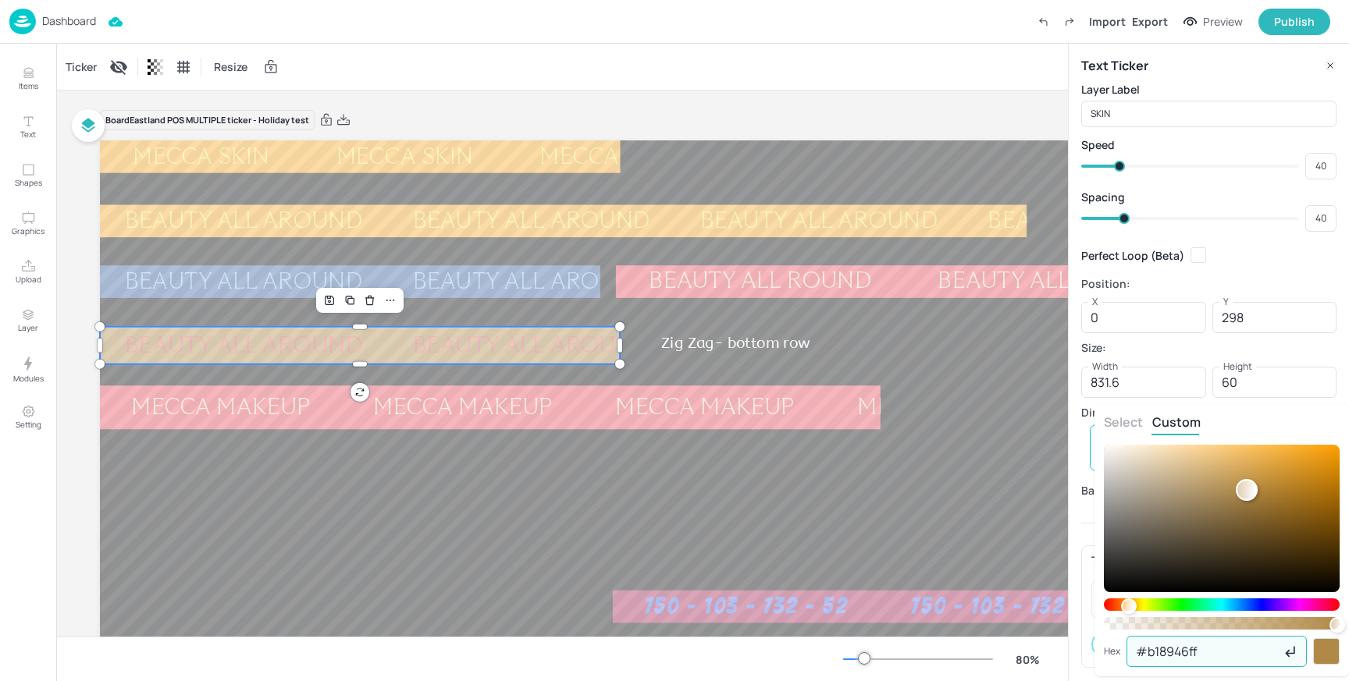
drag, startPoint x: 1213, startPoint y: 660, endPoint x: 1097, endPoint y: 662, distance: 116.3
click at [1097, 662] on div "Select Custom Hex #b18946ff ​" at bounding box center [1221, 540] width 254 height 272
paste input "faee60"
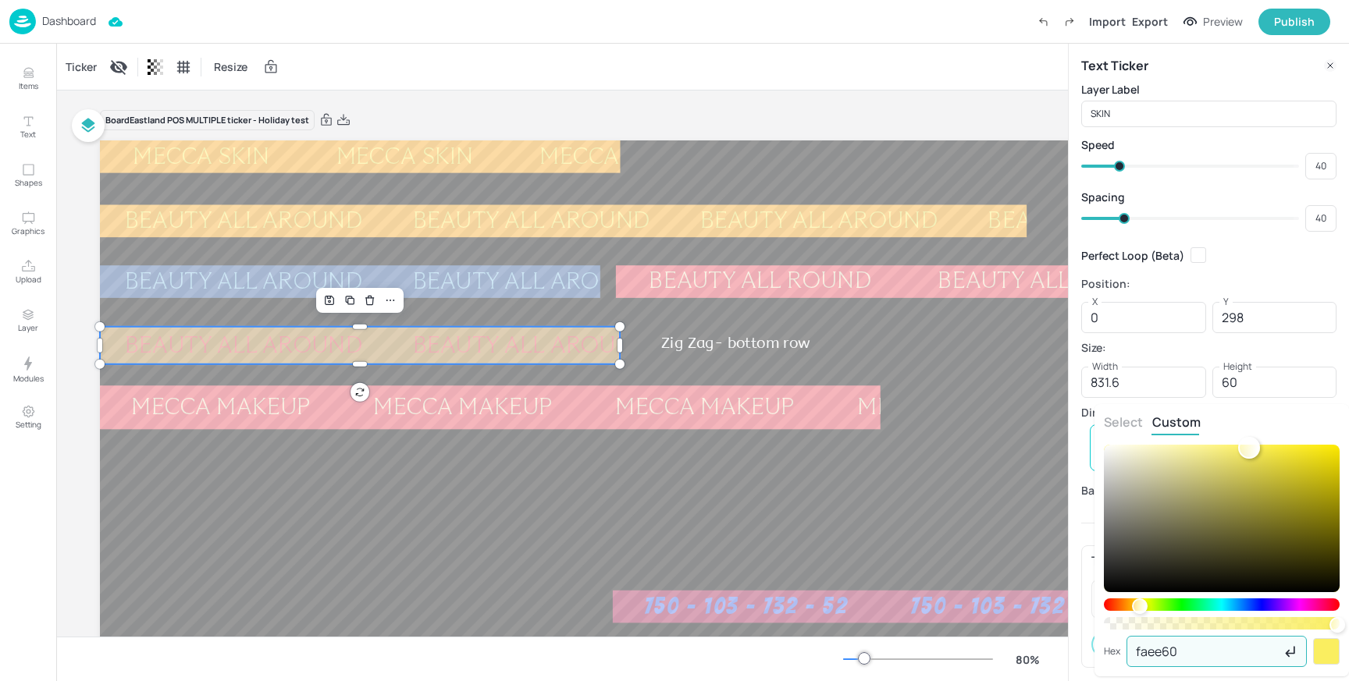
type input "faee60"
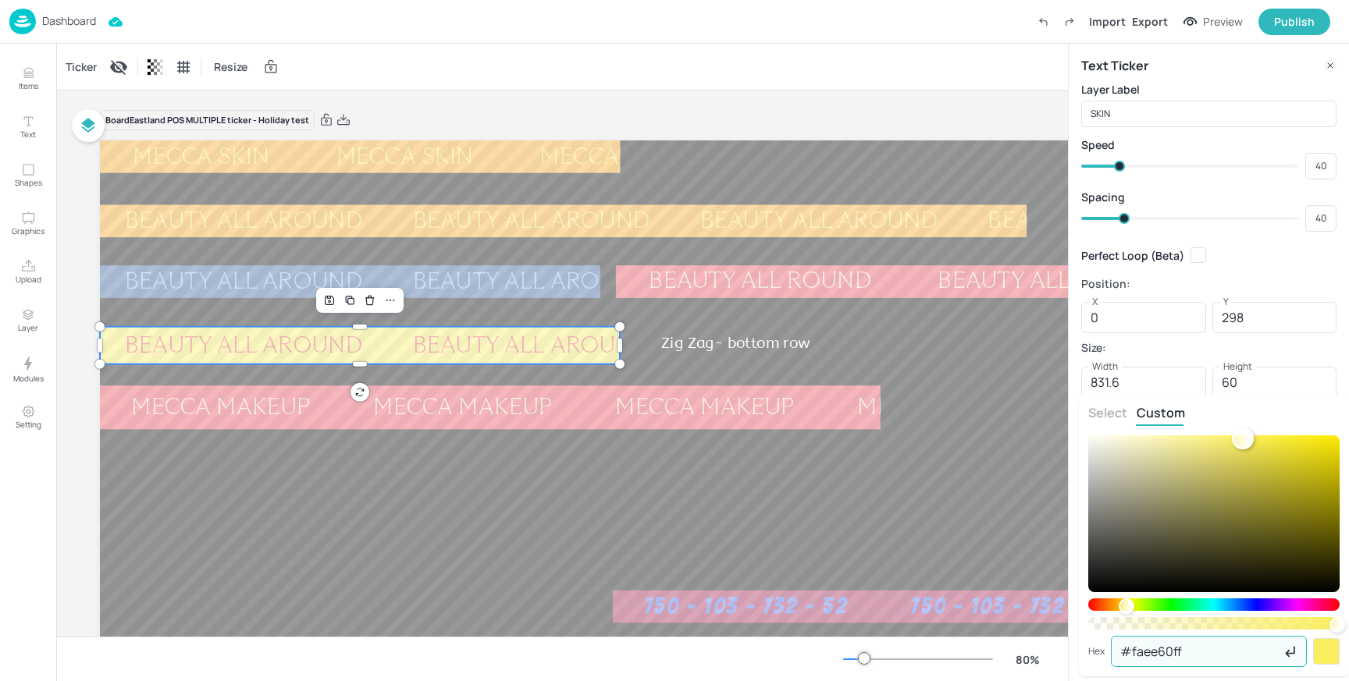
drag, startPoint x: 1208, startPoint y: 651, endPoint x: 1094, endPoint y: 653, distance: 114.0
click at [1094, 653] on div "Hex #faee60ff ​" at bounding box center [1213, 651] width 251 height 31
paste input "f7a620"
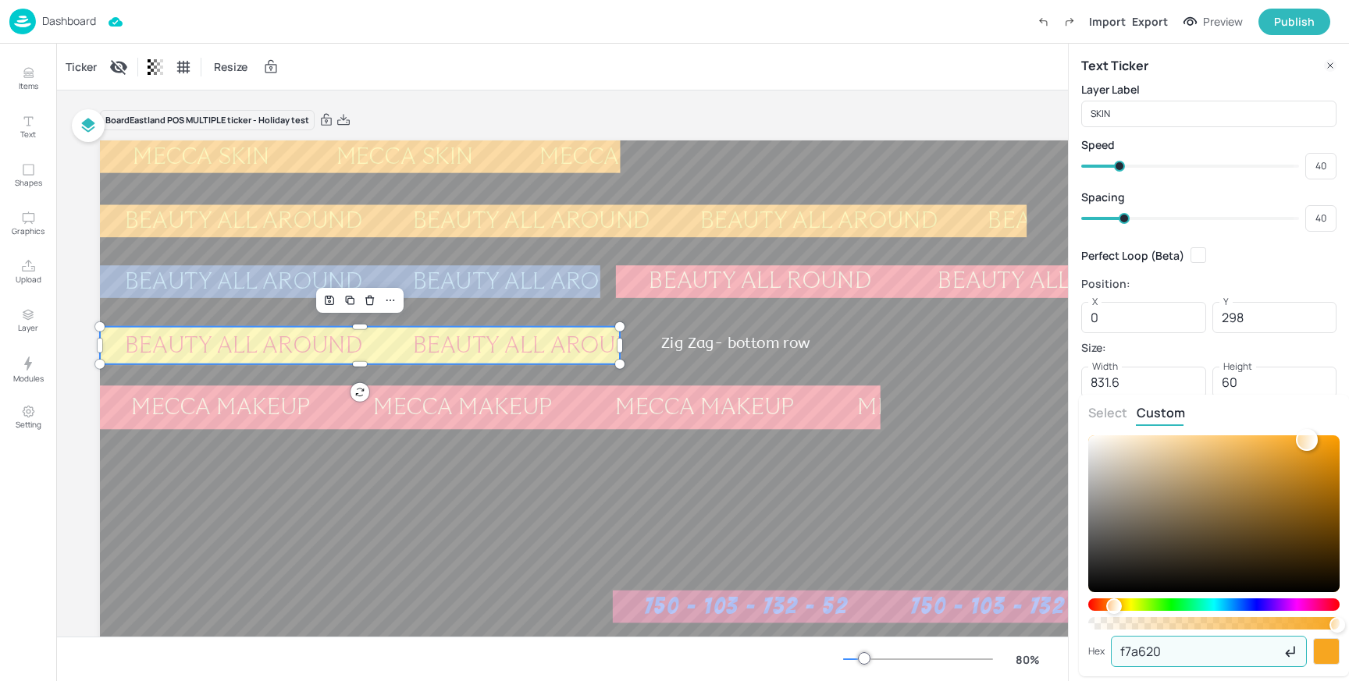
type input "f7a620"
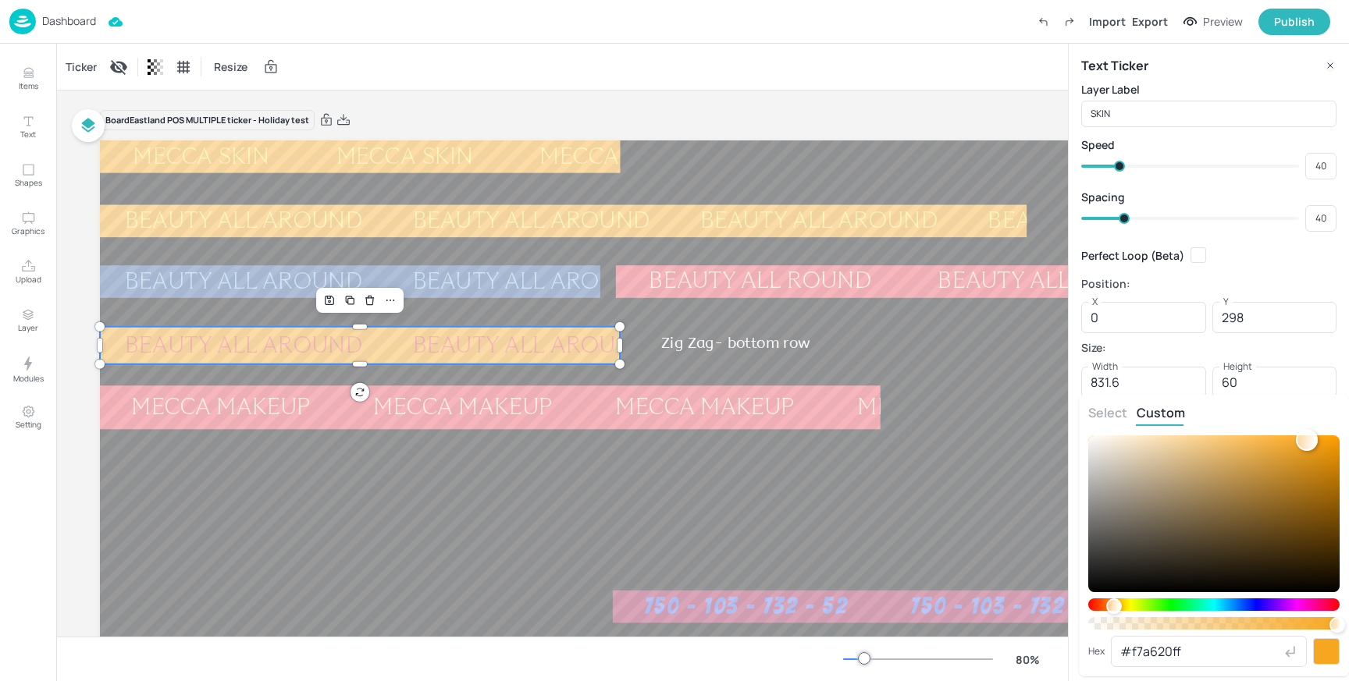
click at [1248, 270] on div at bounding box center [674, 340] width 1349 height 681
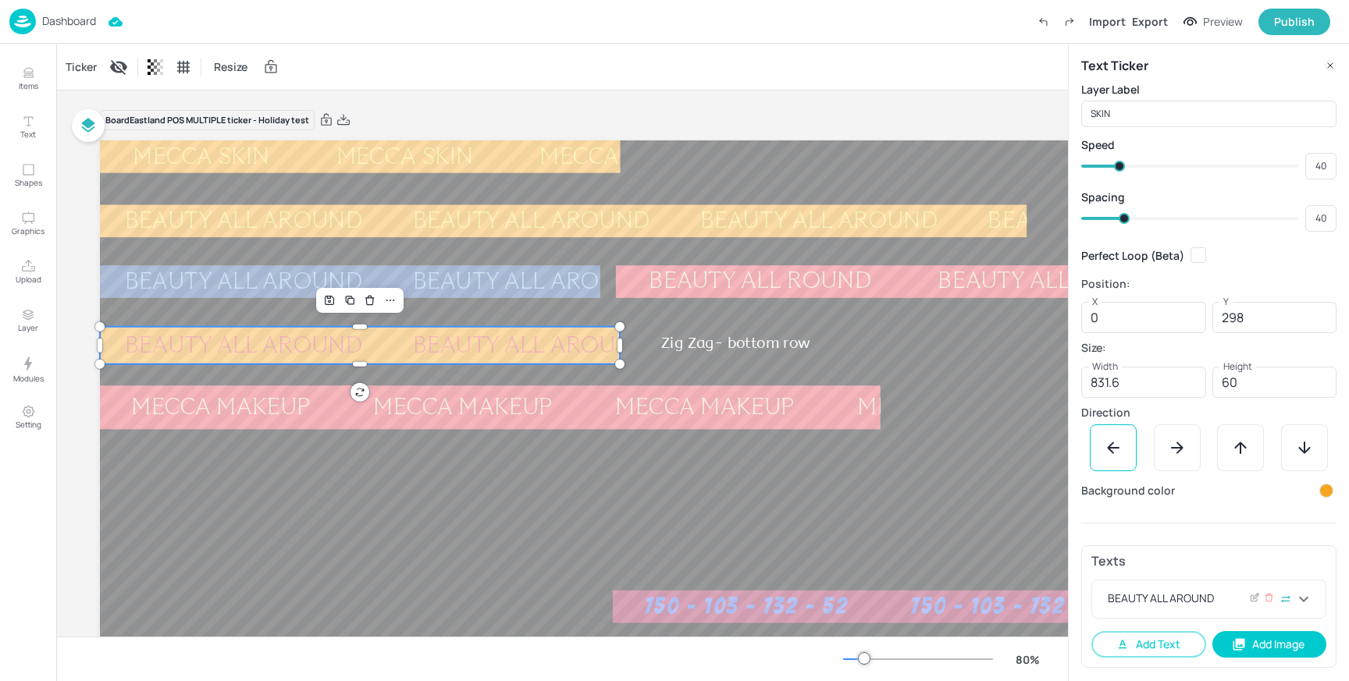
click at [1311, 599] on icon at bounding box center [1303, 599] width 19 height 19
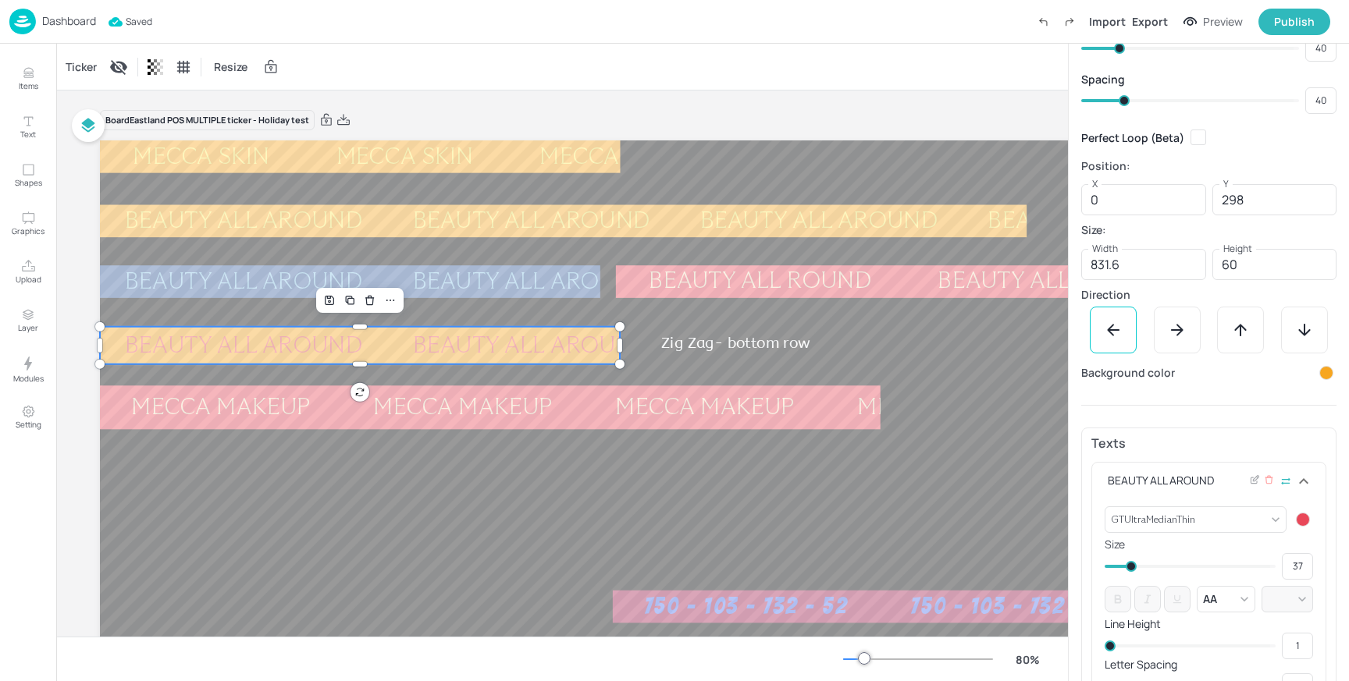
scroll to position [129, 0]
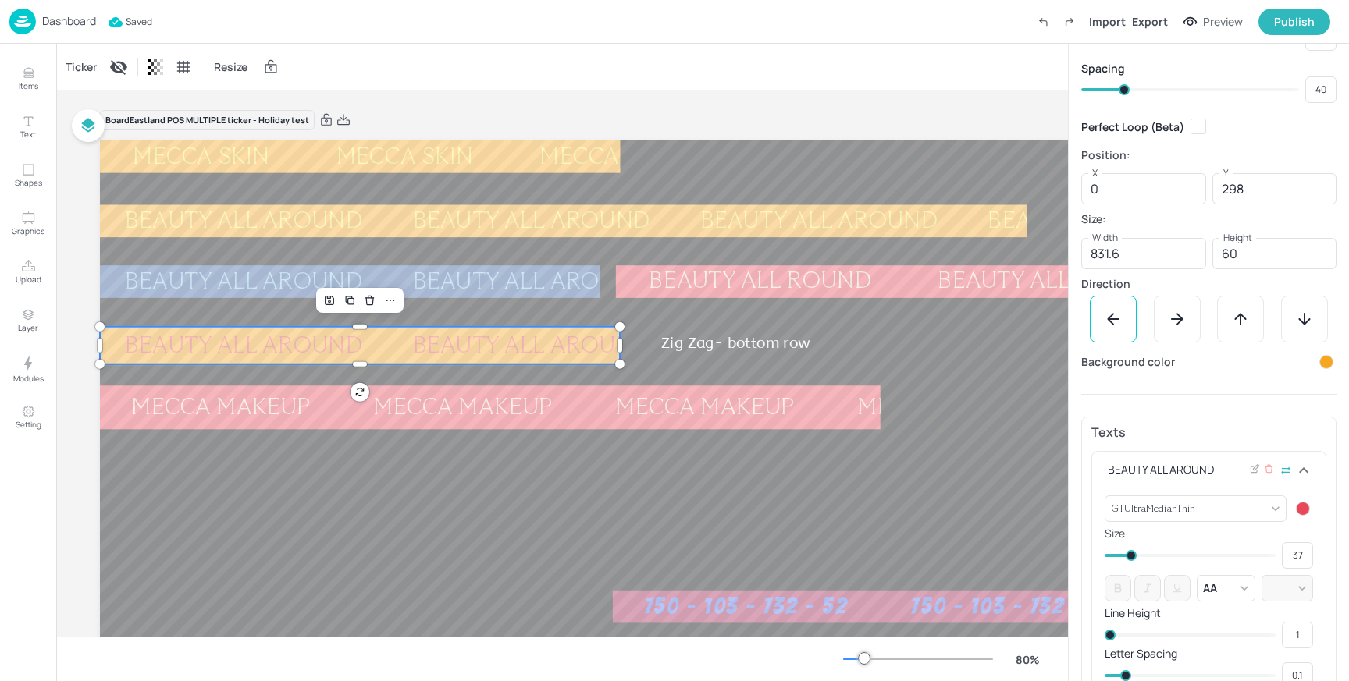
click at [1300, 508] on div at bounding box center [1303, 509] width 14 height 14
click at [1311, 550] on div at bounding box center [1315, 554] width 17 height 17
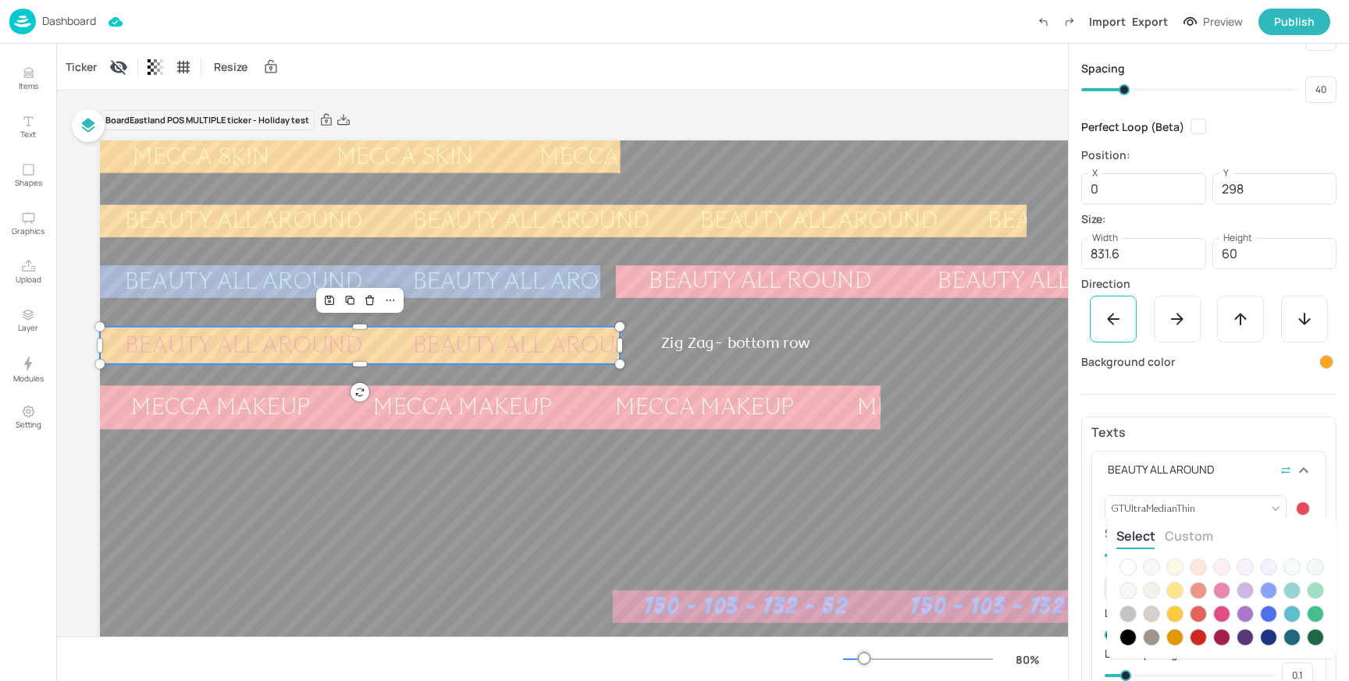
click at [1190, 539] on button "Custom" at bounding box center [1189, 536] width 48 height 17
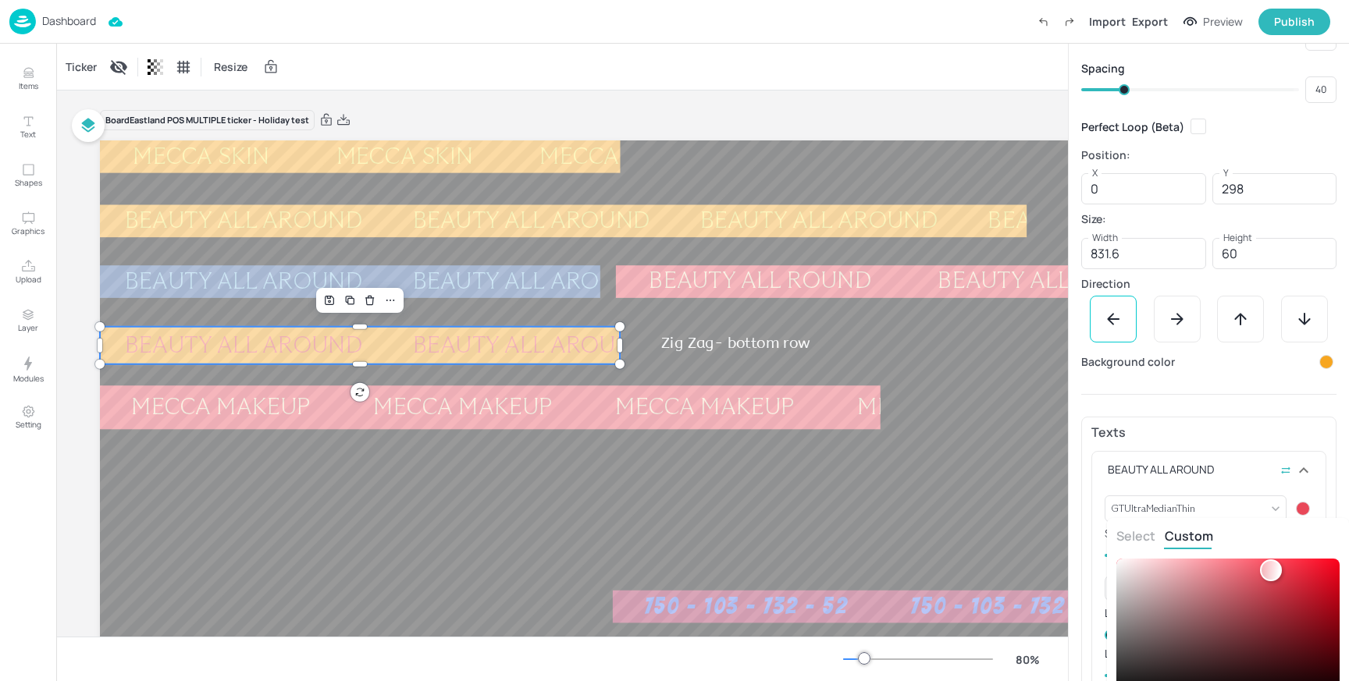
type input "#da717cff"
click at [1224, 579] on div at bounding box center [1227, 629] width 223 height 140
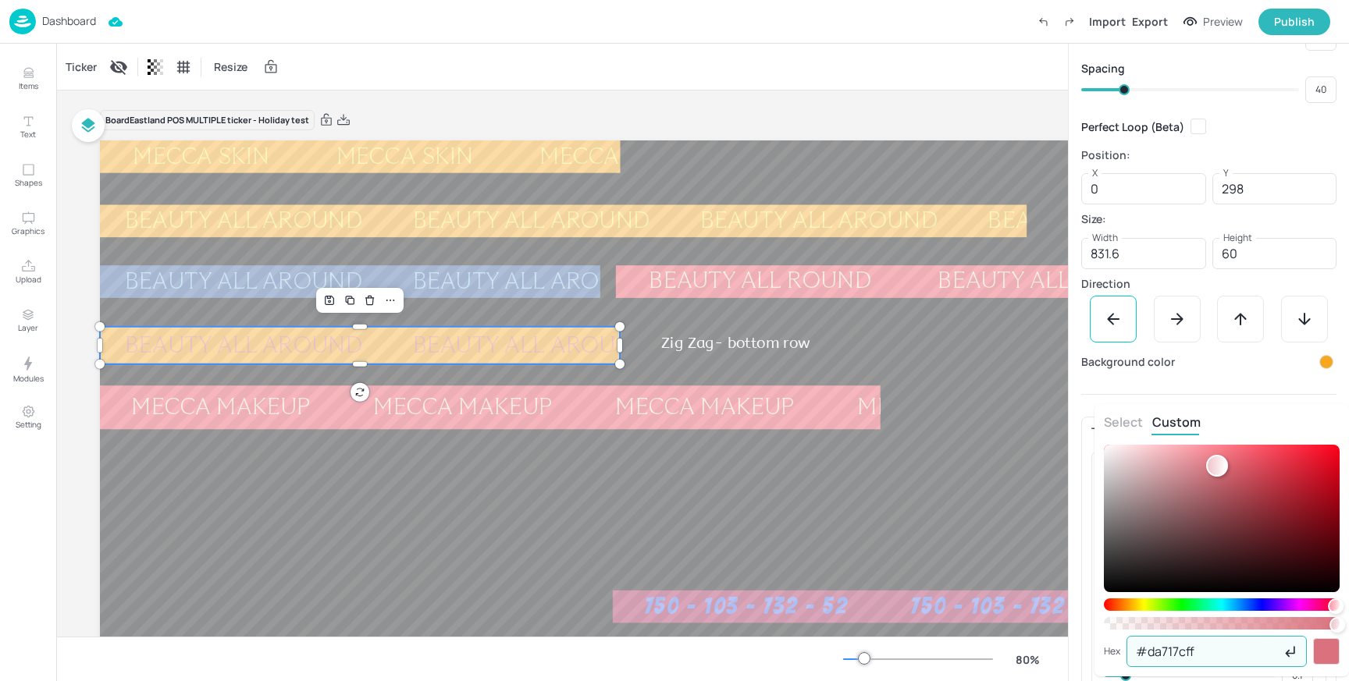
drag, startPoint x: 1210, startPoint y: 658, endPoint x: 1056, endPoint y: 658, distance: 153.8
click at [1056, 658] on div "Select Custom Hex #da717cff ​" at bounding box center [674, 340] width 1349 height 681
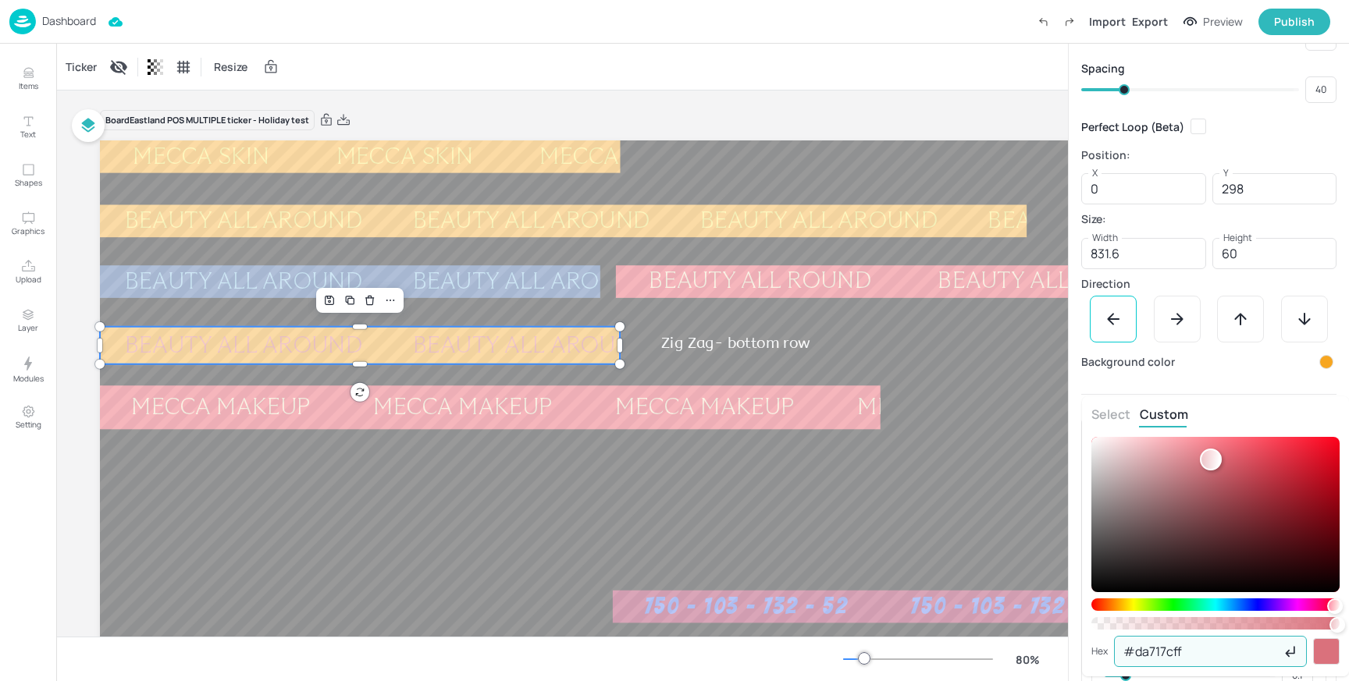
drag, startPoint x: 1192, startPoint y: 647, endPoint x: 1093, endPoint y: 647, distance: 99.1
click at [1093, 647] on div "Hex #da717cff ​" at bounding box center [1215, 651] width 248 height 31
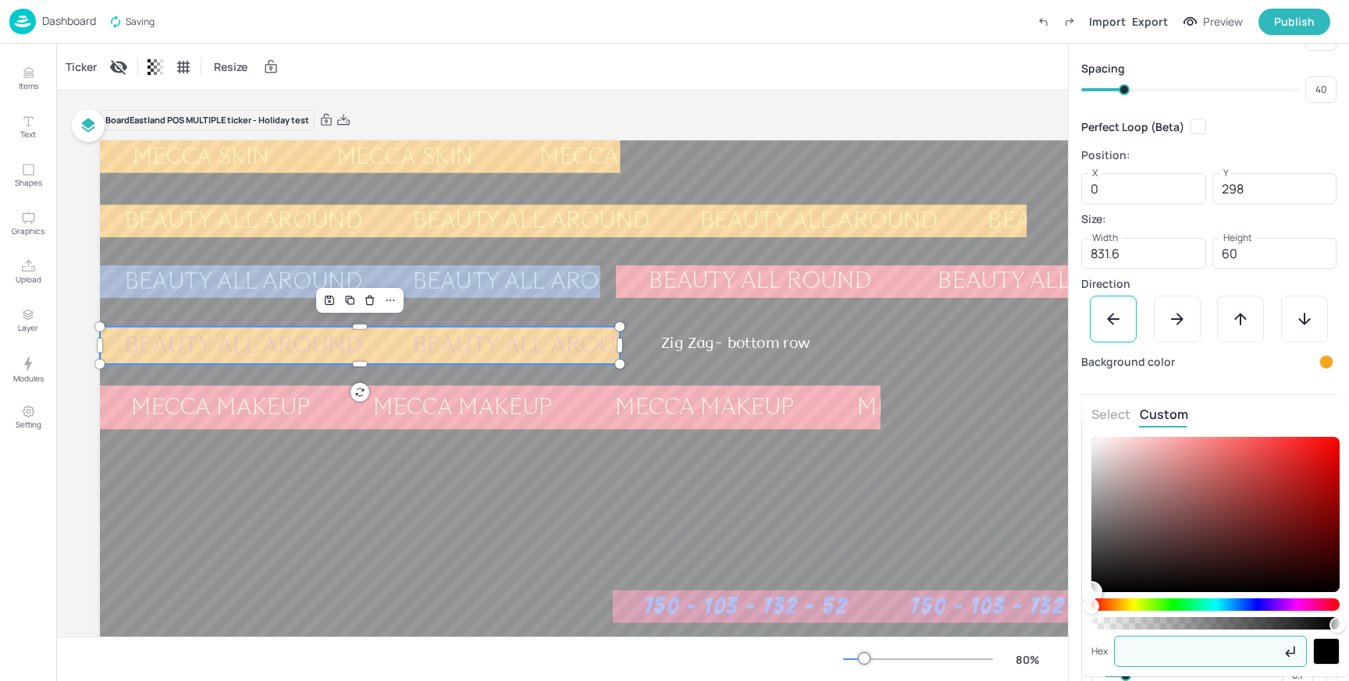
paste input "faee60"
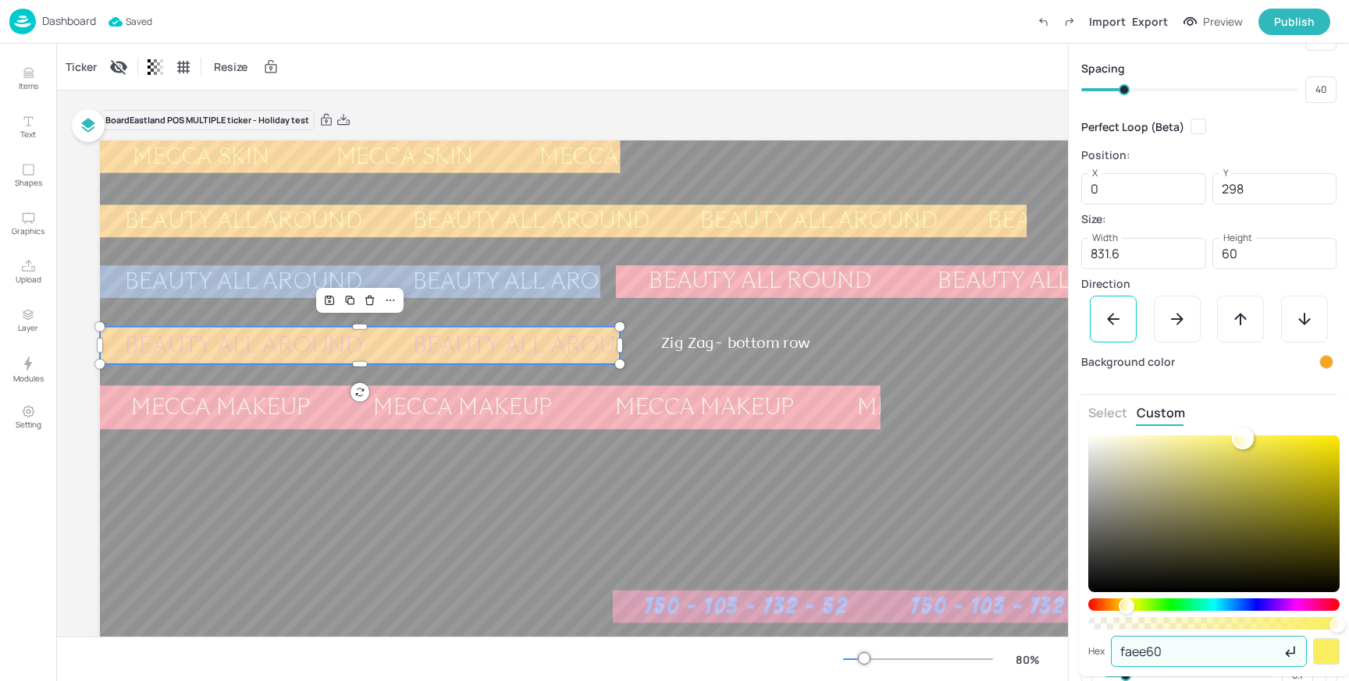
type input "faee60"
click at [852, 106] on div at bounding box center [674, 340] width 1349 height 681
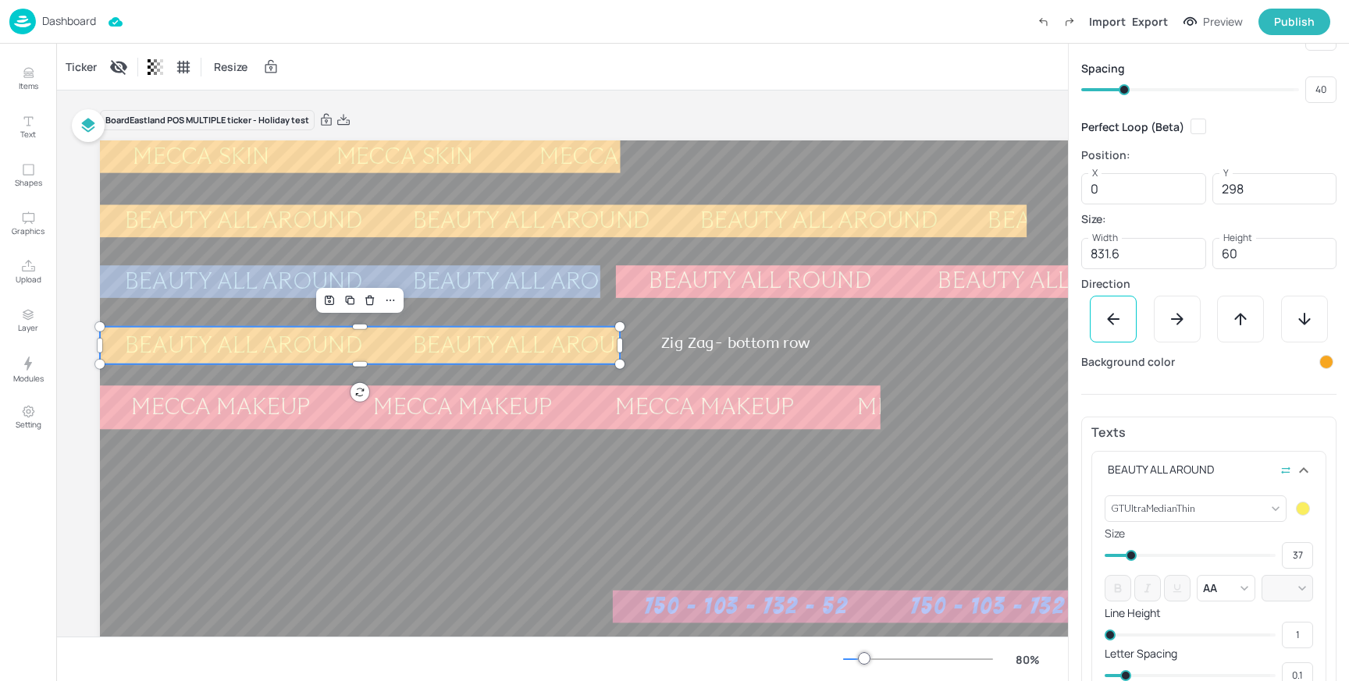
click at [1206, 364] on div "Background color" at bounding box center [1208, 362] width 255 height 20
click at [790, 37] on div "Dashboard Import Export Preview Publish" at bounding box center [669, 21] width 1321 height 43
click at [1301, 23] on div "Publish" at bounding box center [1294, 21] width 41 height 17
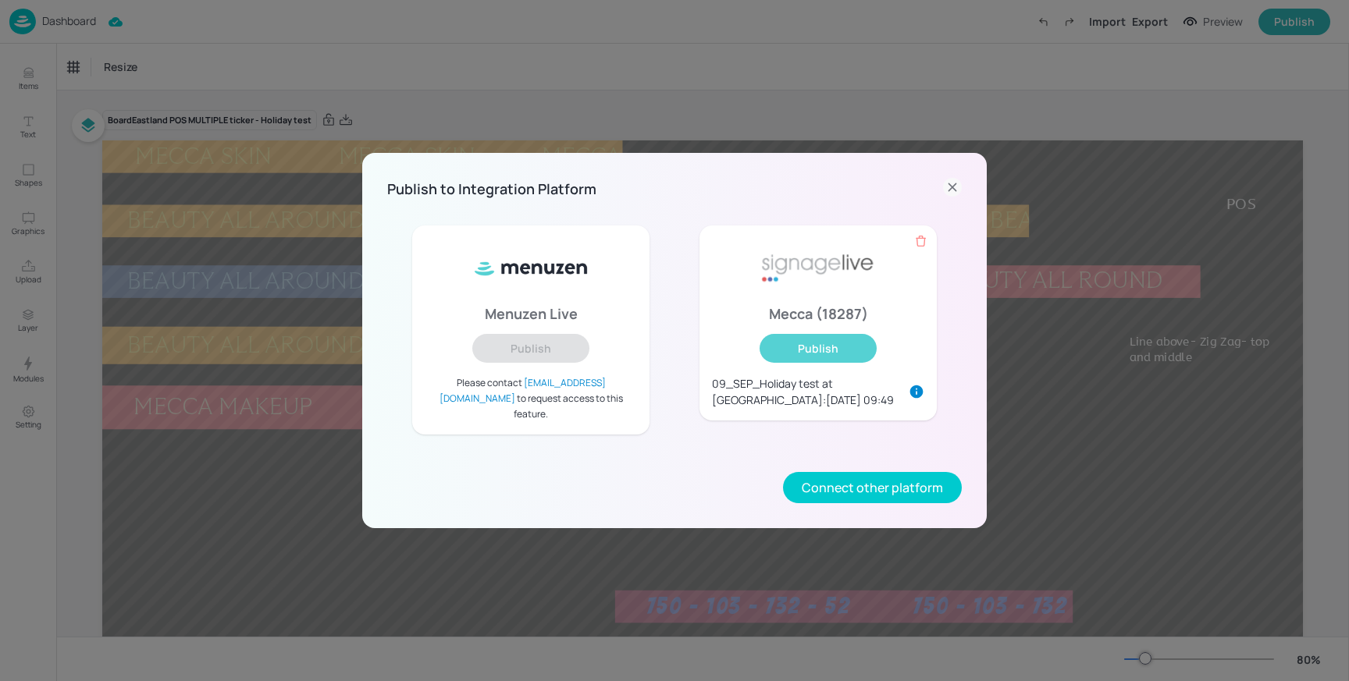
click at [817, 357] on button "Publish" at bounding box center [817, 348] width 117 height 29
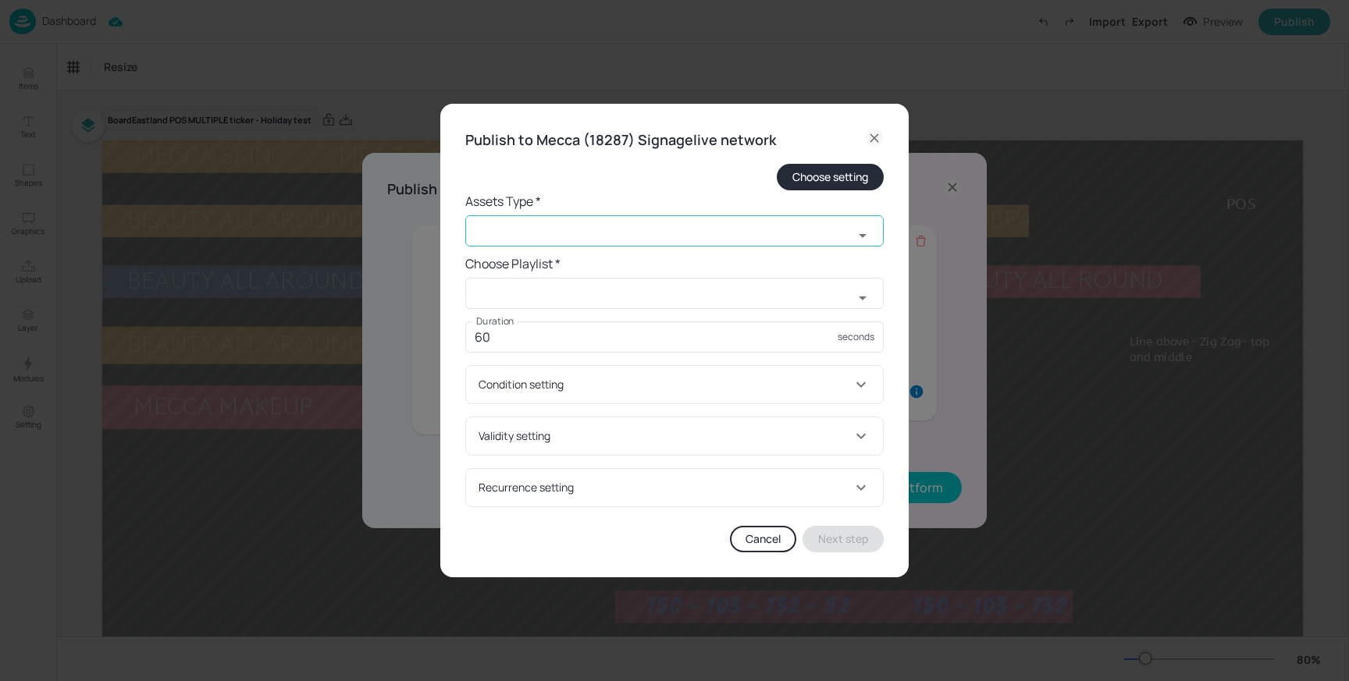
click at [533, 233] on input "text" at bounding box center [659, 230] width 388 height 31
click at [520, 260] on li "widget" at bounding box center [674, 266] width 418 height 26
type input "widget"
click at [510, 283] on input "text" at bounding box center [659, 293] width 388 height 31
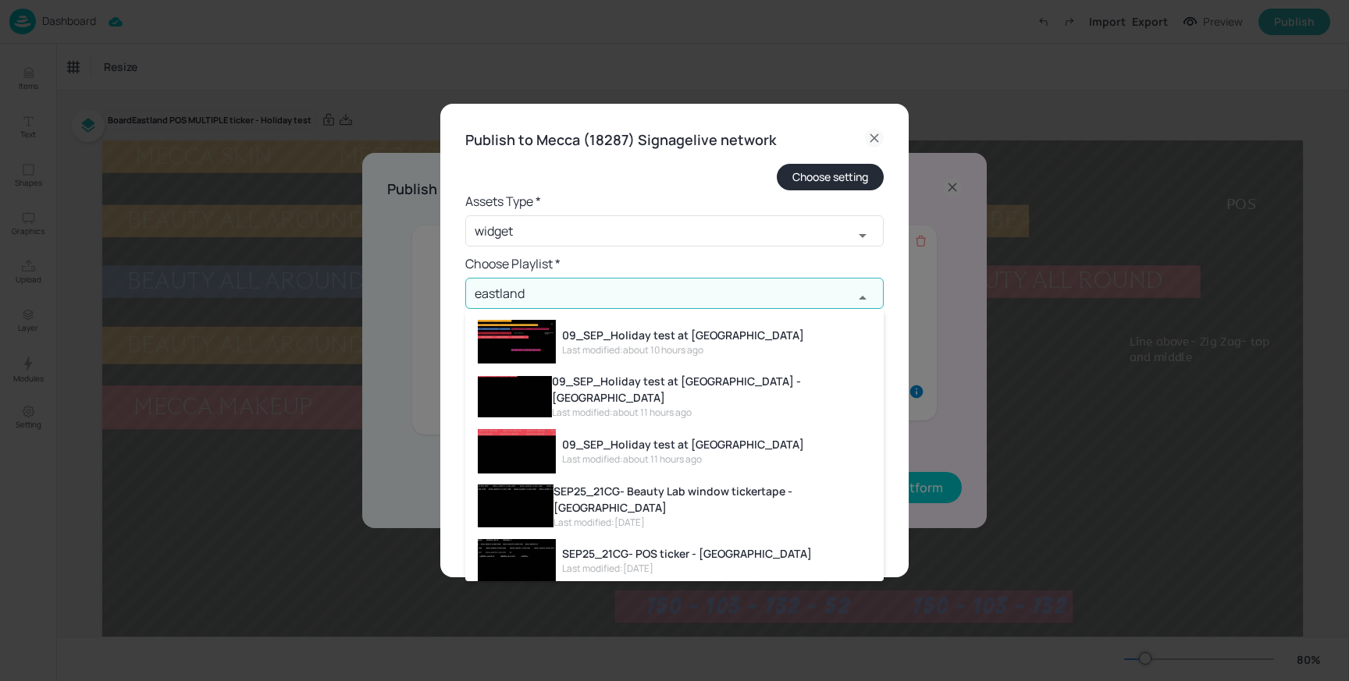
click at [649, 338] on div "09_SEP_Holiday test at [GEOGRAPHIC_DATA]" at bounding box center [683, 335] width 242 height 16
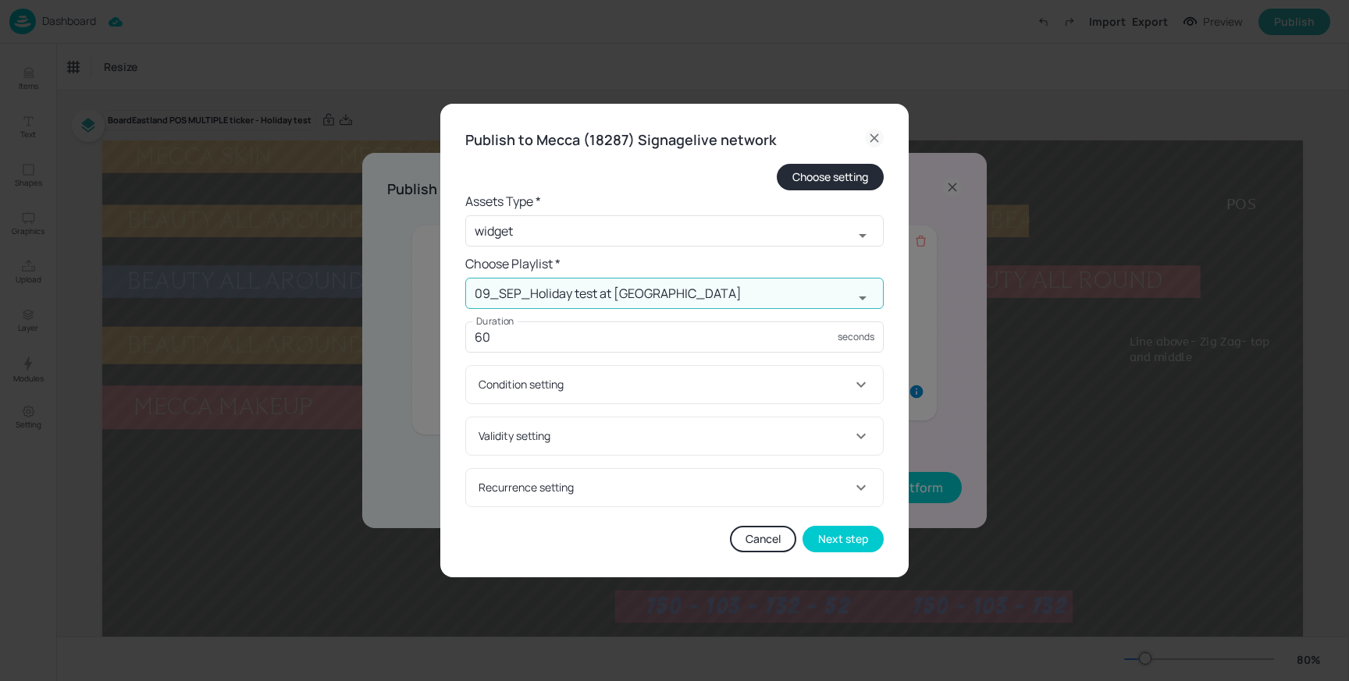
type input "09_SEP_Holiday test at [GEOGRAPHIC_DATA]"
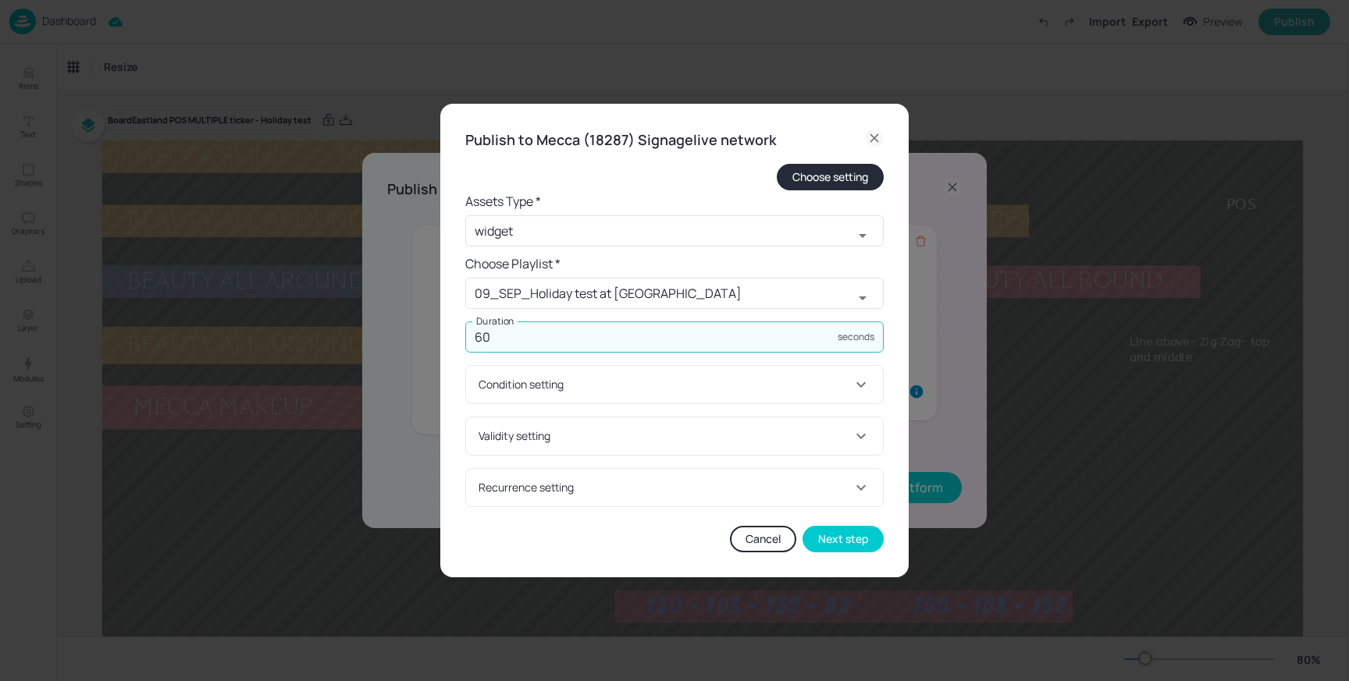
click at [649, 338] on input "60" at bounding box center [651, 337] width 372 height 31
type input "6000"
click at [830, 532] on button "Next step" at bounding box center [842, 539] width 81 height 27
